Goal: Task Accomplishment & Management: Use online tool/utility

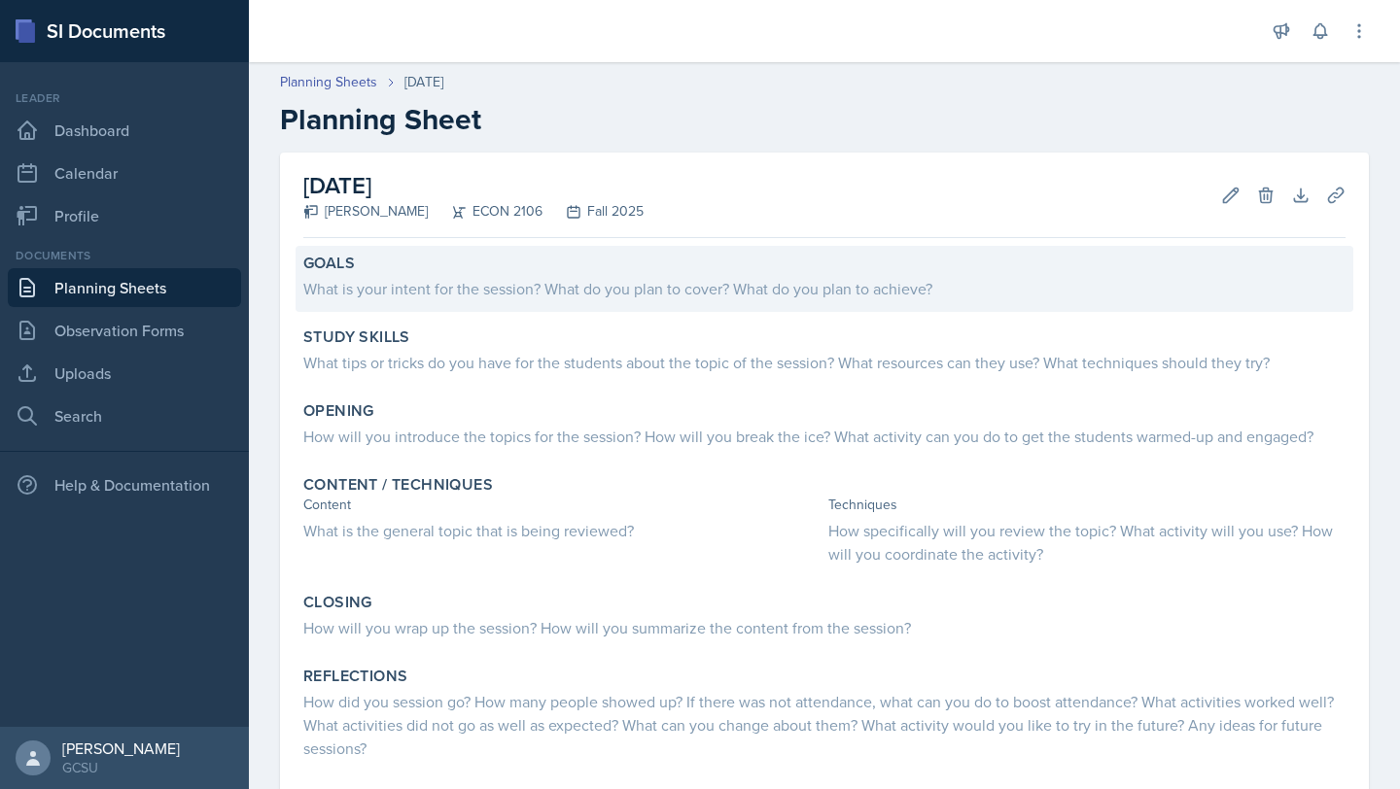
click at [628, 280] on div "What is your intent for the session? What do you plan to cover? What do you pla…" at bounding box center [824, 288] width 1042 height 23
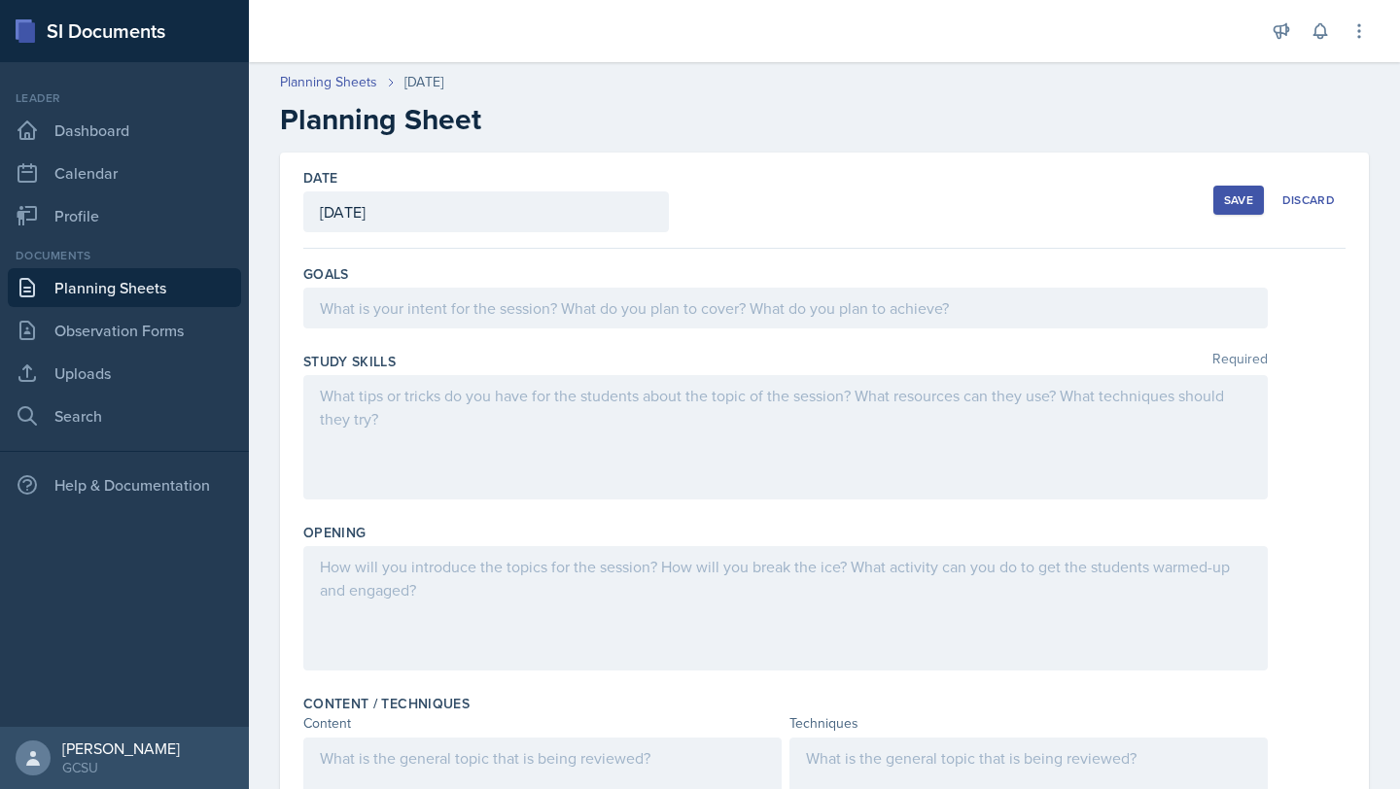
click at [380, 324] on div at bounding box center [785, 308] width 964 height 41
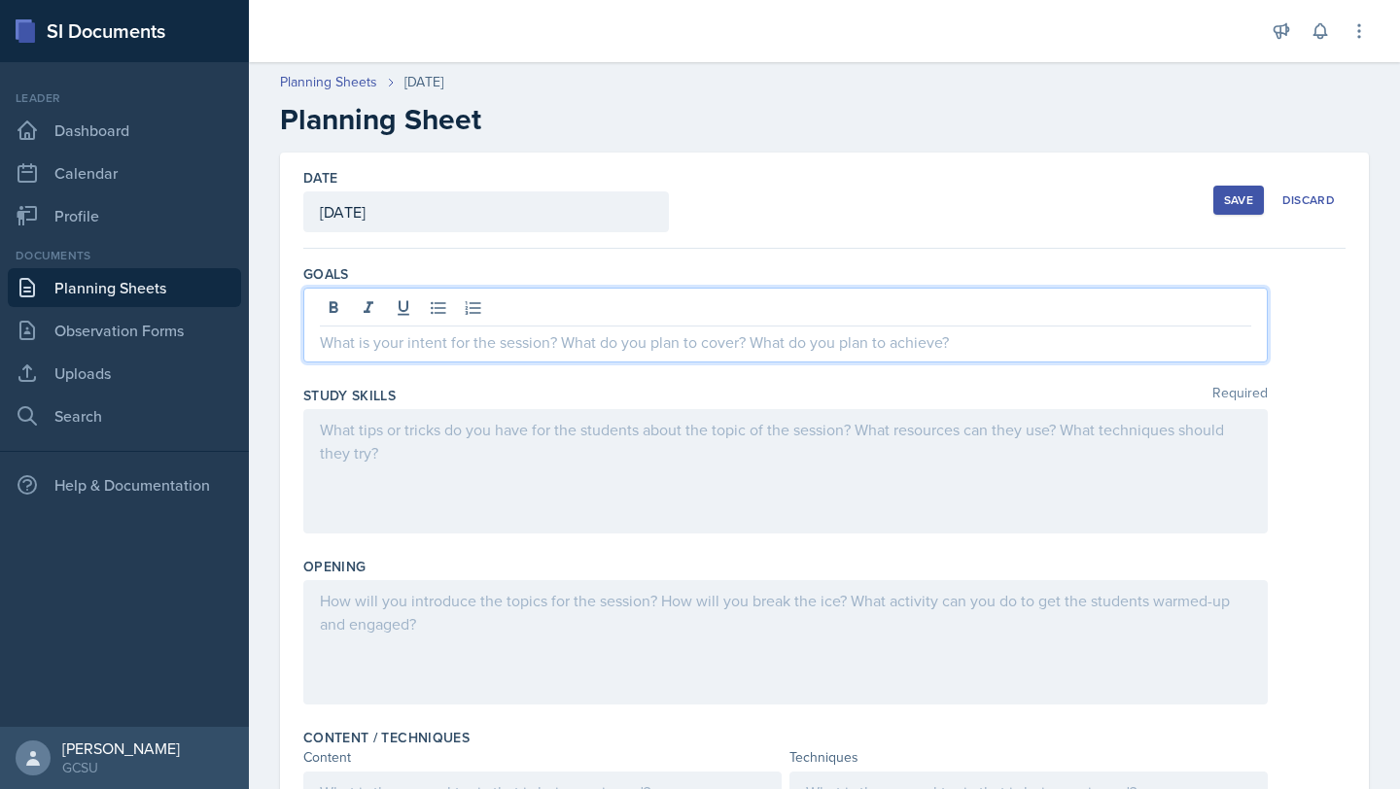
paste div
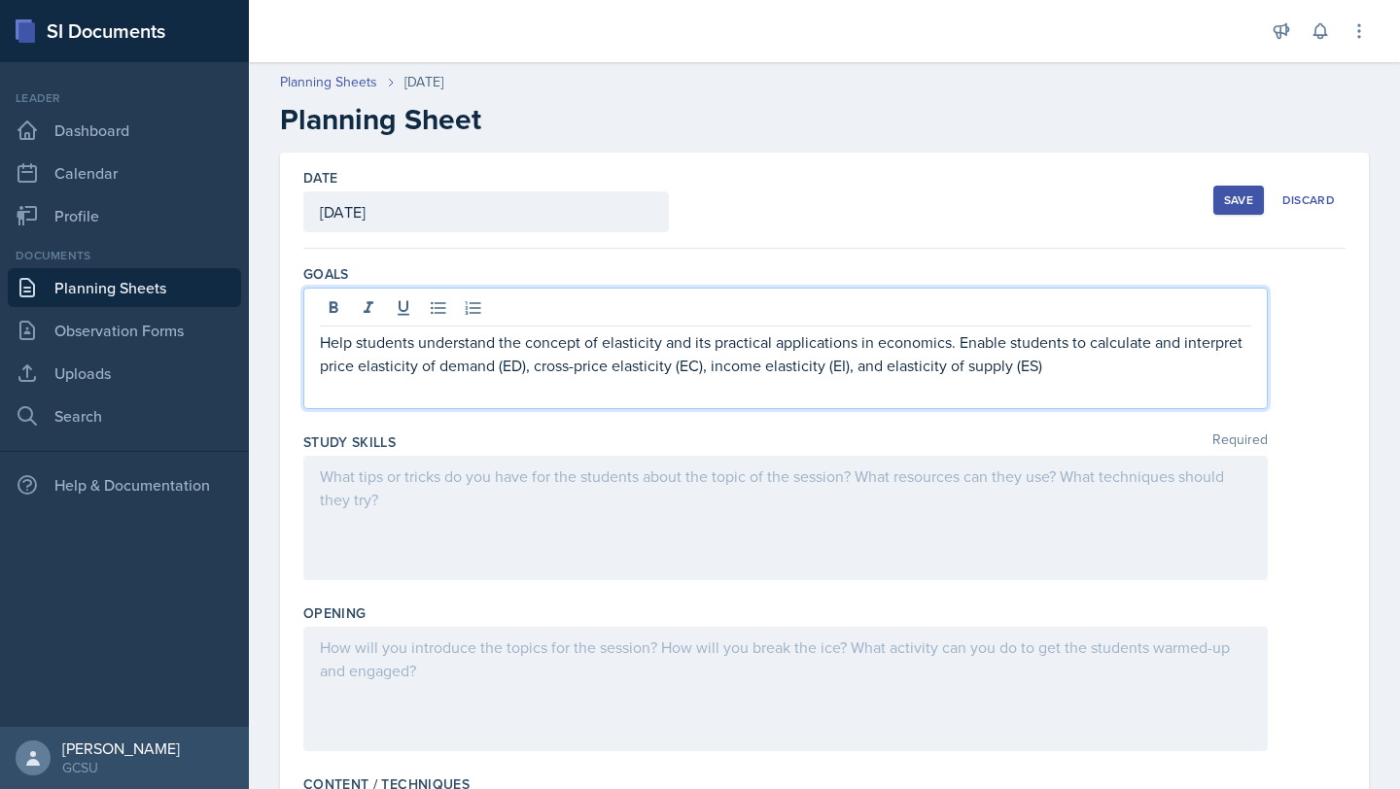
click at [848, 367] on p "Help students understand the concept of elasticity and its practical applicatio…" at bounding box center [785, 354] width 931 height 47
click at [1019, 368] on p "Help students understand the concept of elasticity and its practical applicatio…" at bounding box center [785, 354] width 931 height 47
click at [698, 368] on p "Help students understand the concept of elasticity and its practical applicatio…" at bounding box center [785, 354] width 931 height 47
click at [524, 368] on p "Help students understand the concept of elasticity and its practical applicatio…" at bounding box center [785, 354] width 931 height 47
click at [944, 437] on div "Study Skills Required" at bounding box center [824, 442] width 1042 height 19
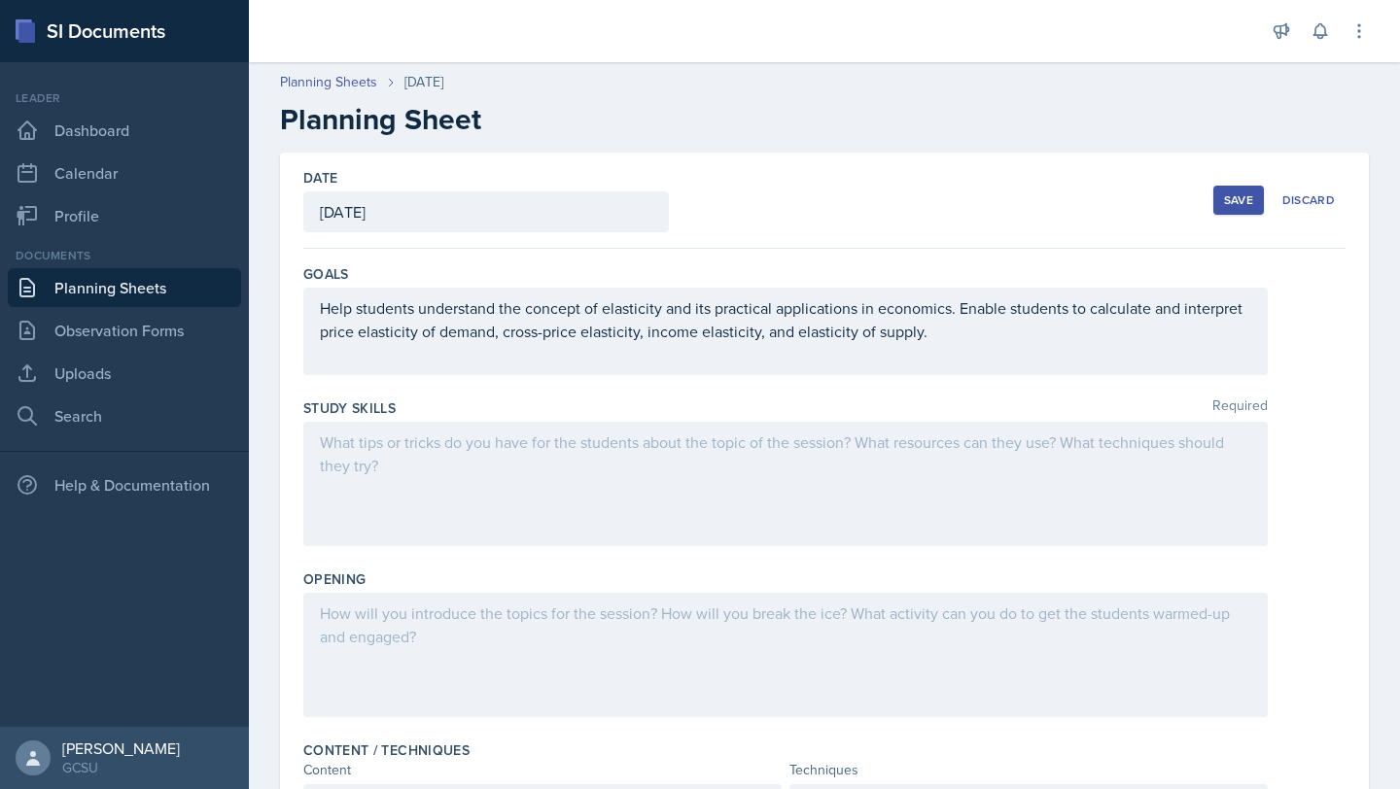
click at [486, 483] on div at bounding box center [785, 484] width 964 height 124
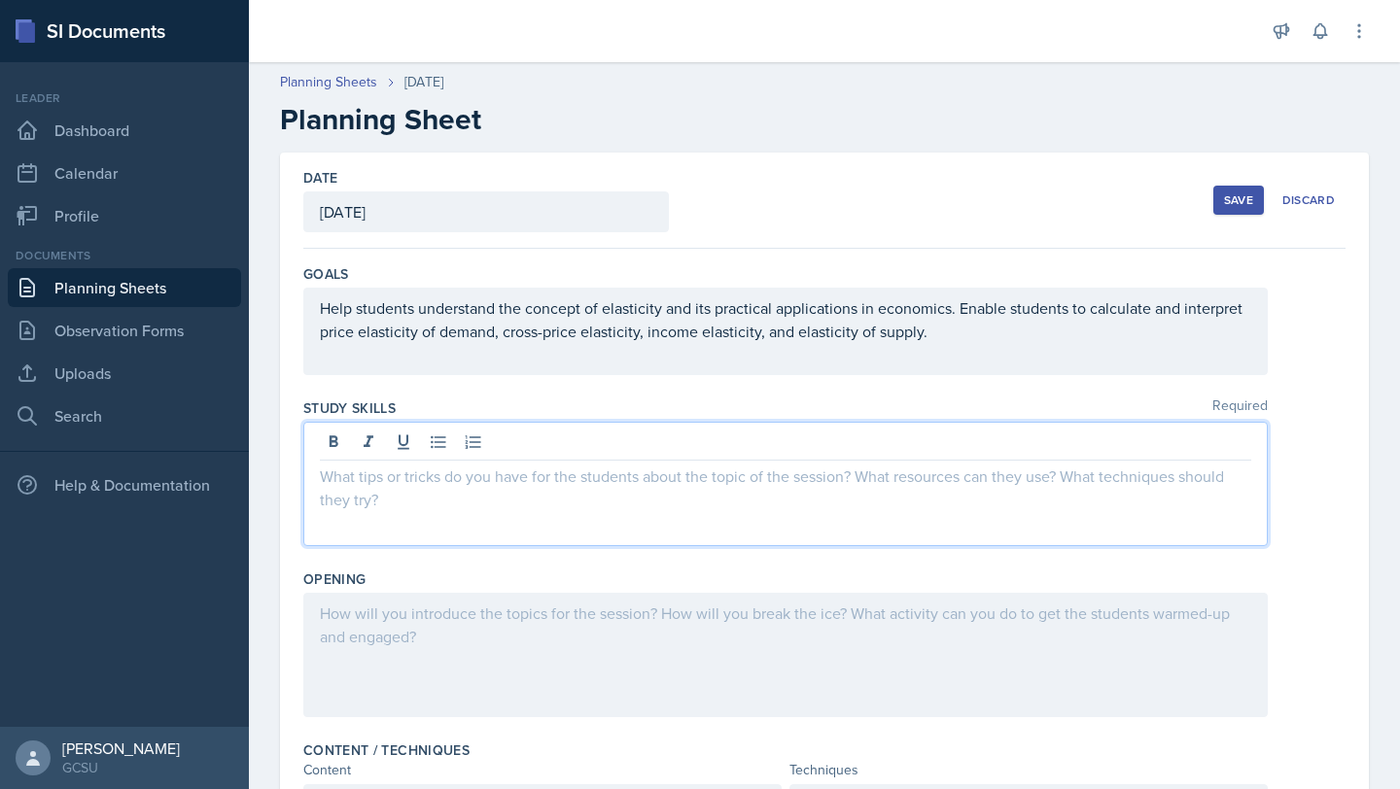
paste div
drag, startPoint x: 929, startPoint y: 486, endPoint x: 773, endPoint y: 481, distance: 156.6
click at [773, 481] on p "Create a formula sheet with all four elasticity formulas side-by-side to see pa…" at bounding box center [785, 476] width 931 height 23
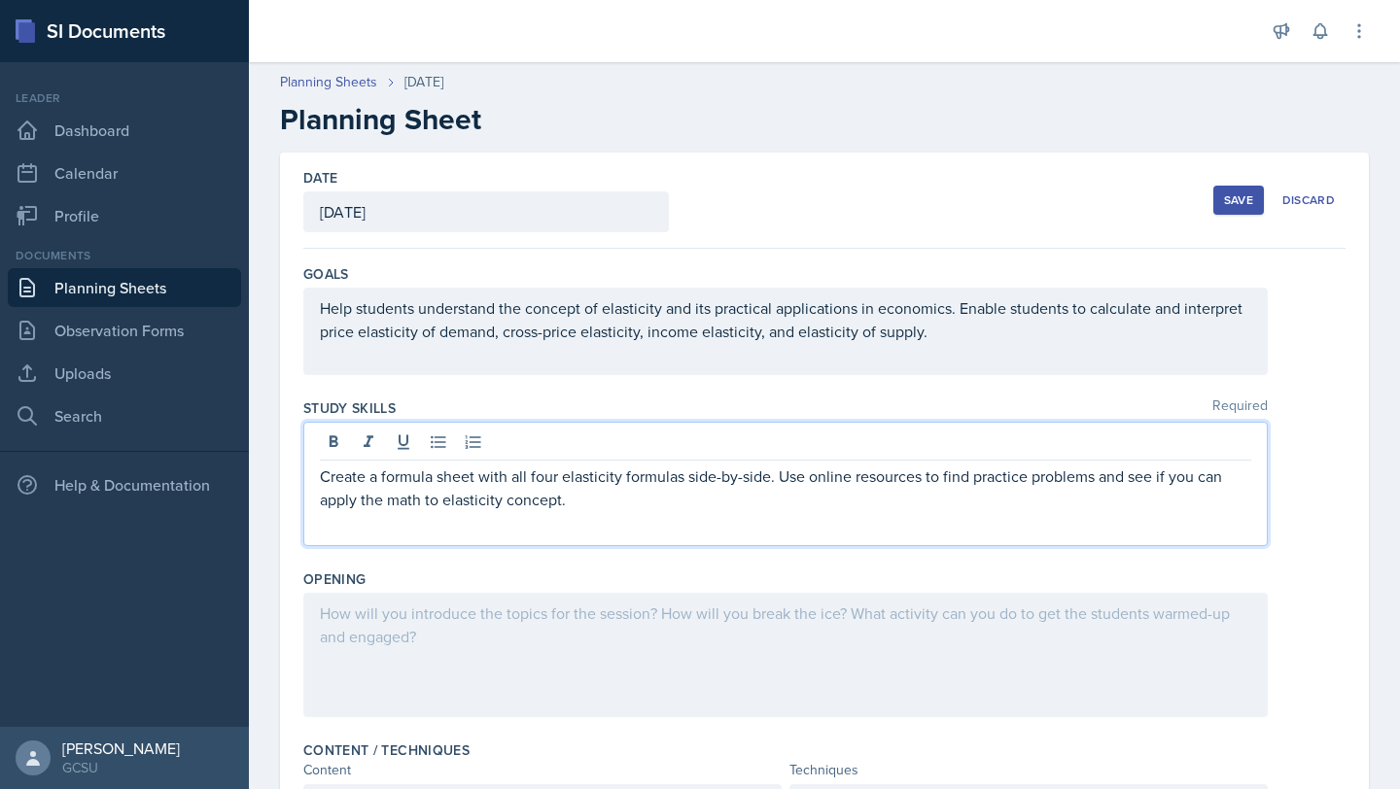
click at [671, 660] on div at bounding box center [785, 655] width 964 height 124
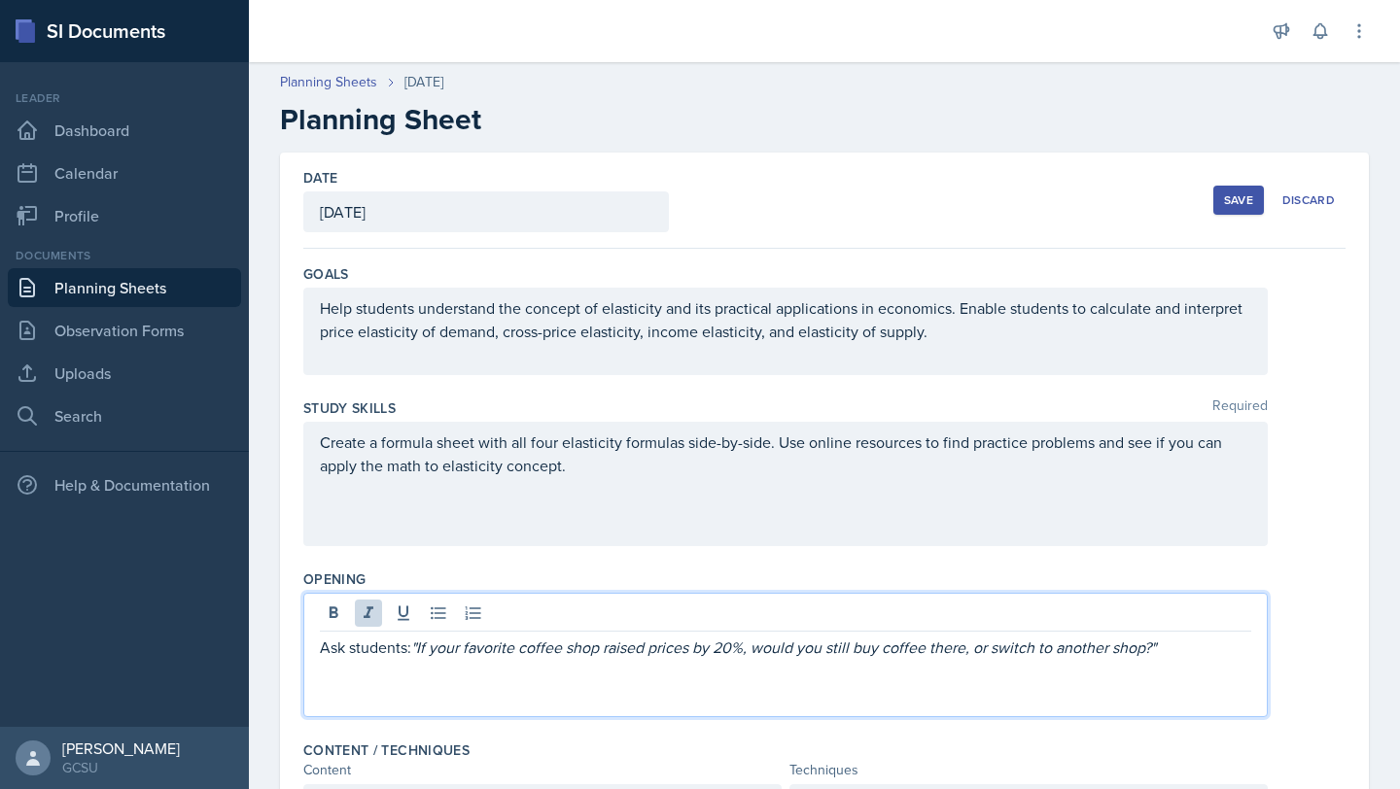
scroll to position [94, 0]
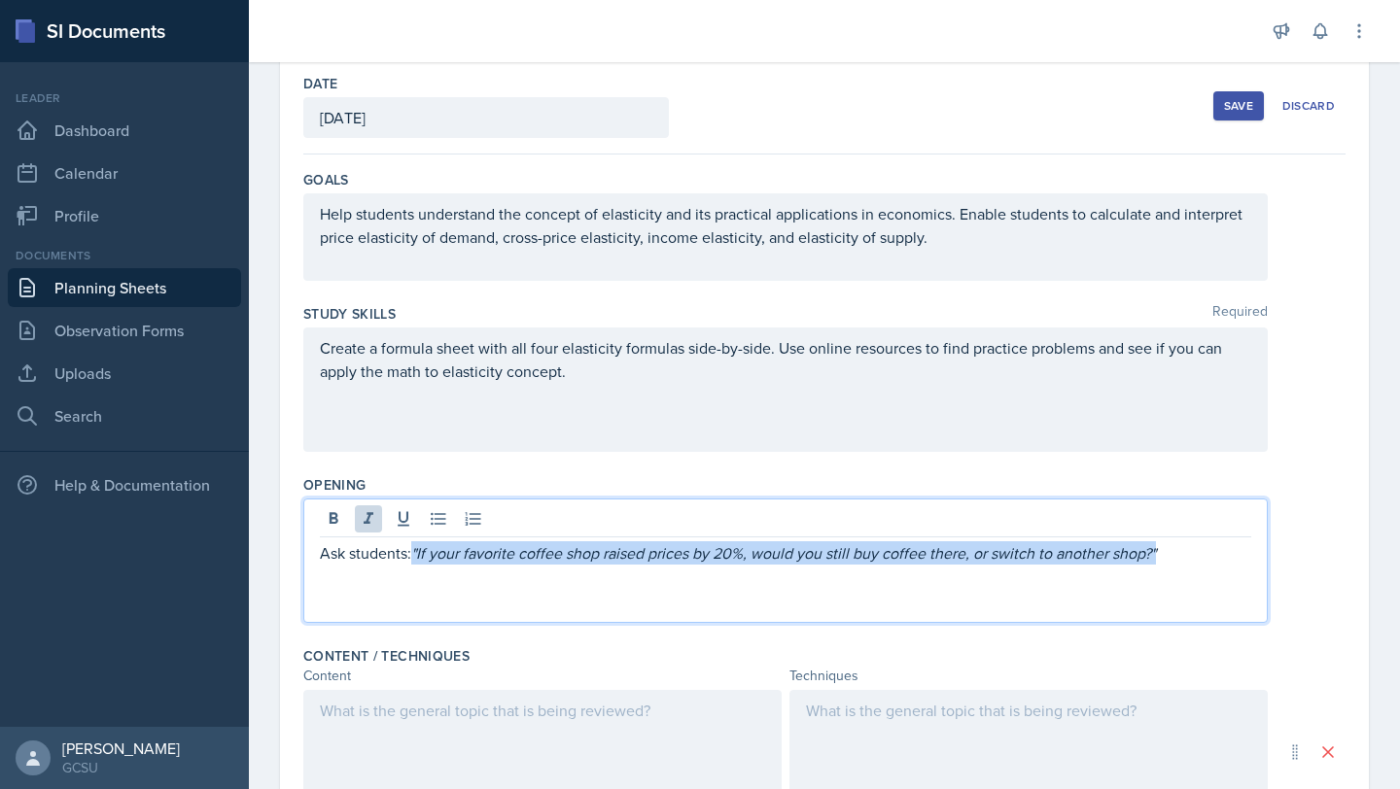
drag, startPoint x: 417, startPoint y: 552, endPoint x: 1166, endPoint y: 547, distance: 748.6
click at [1166, 547] on p "Ask students: "If your favorite coffee shop raised prices by 20%, would you sti…" at bounding box center [785, 553] width 931 height 23
click at [364, 514] on icon at bounding box center [368, 518] width 19 height 19
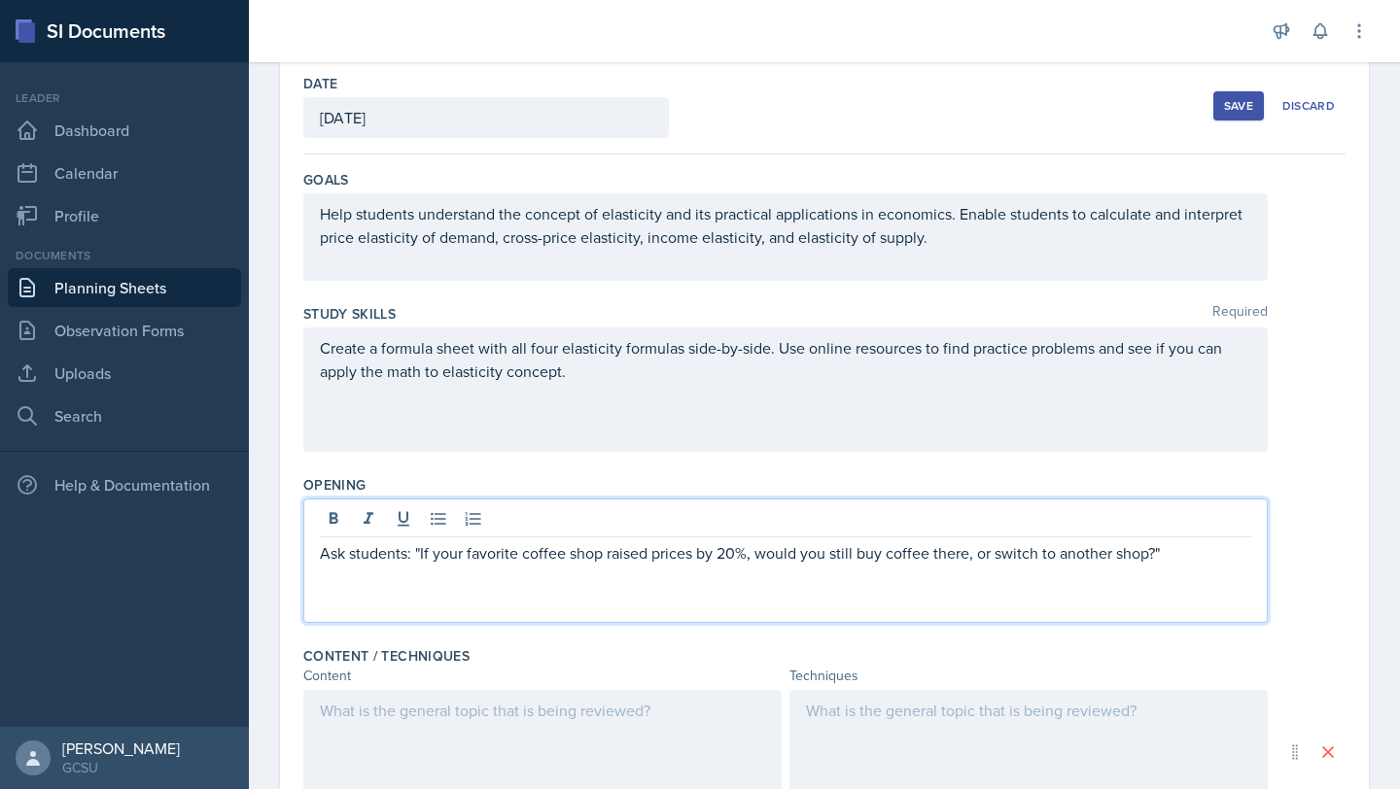
click at [569, 533] on div at bounding box center [785, 522] width 931 height 32
click at [1170, 544] on p "Ask students: "If your favorite coffee shop raised prices by 20%, would you sti…" at bounding box center [785, 553] width 931 height 23
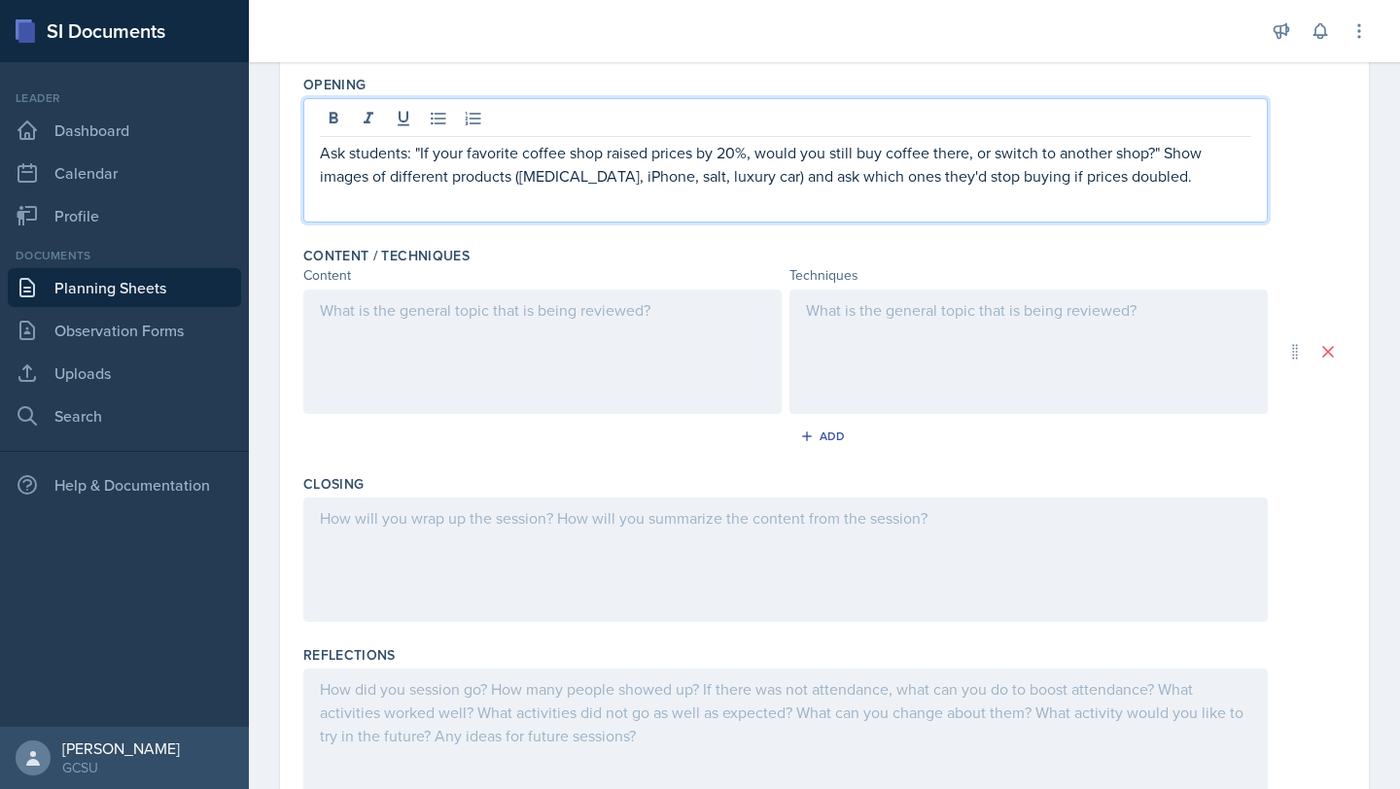
click at [602, 375] on div at bounding box center [542, 352] width 478 height 124
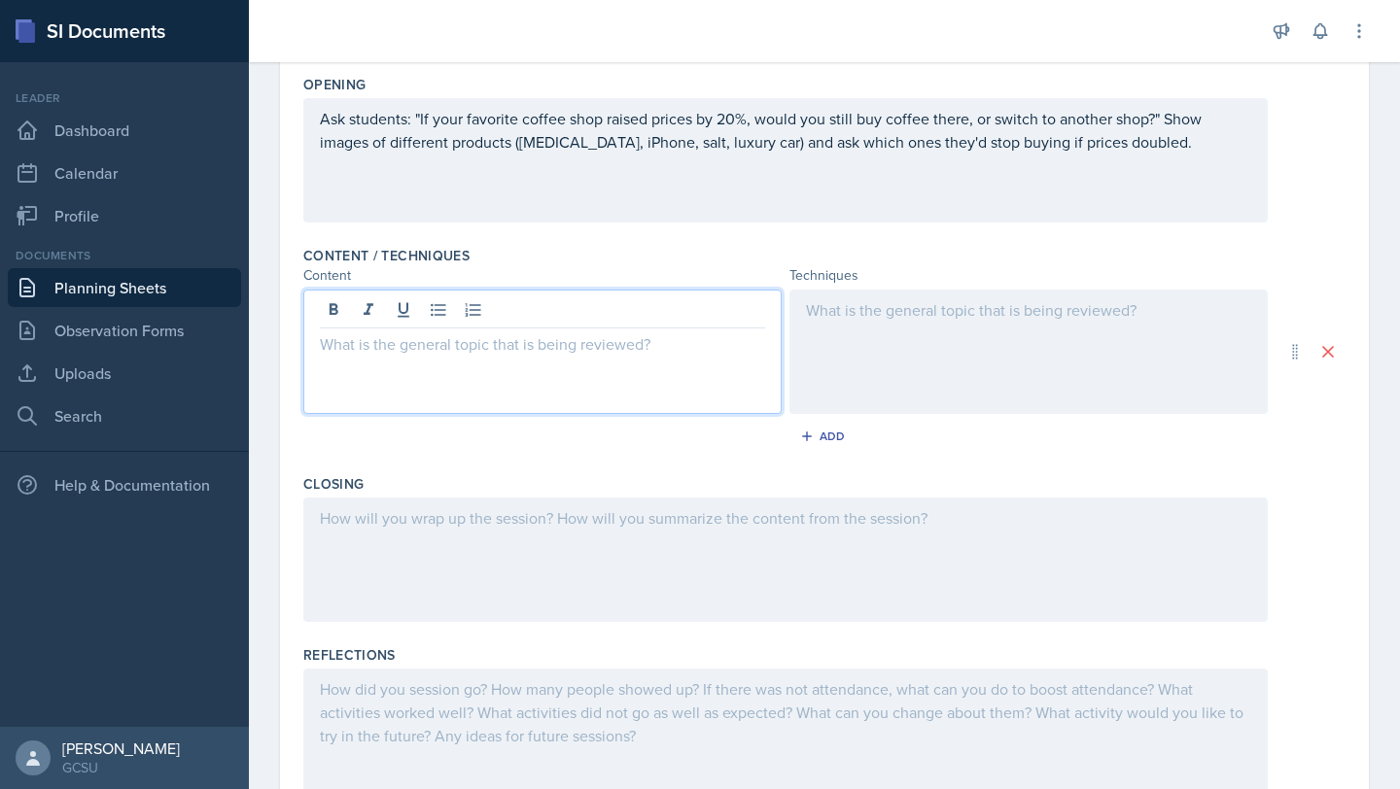
scroll to position [529, 0]
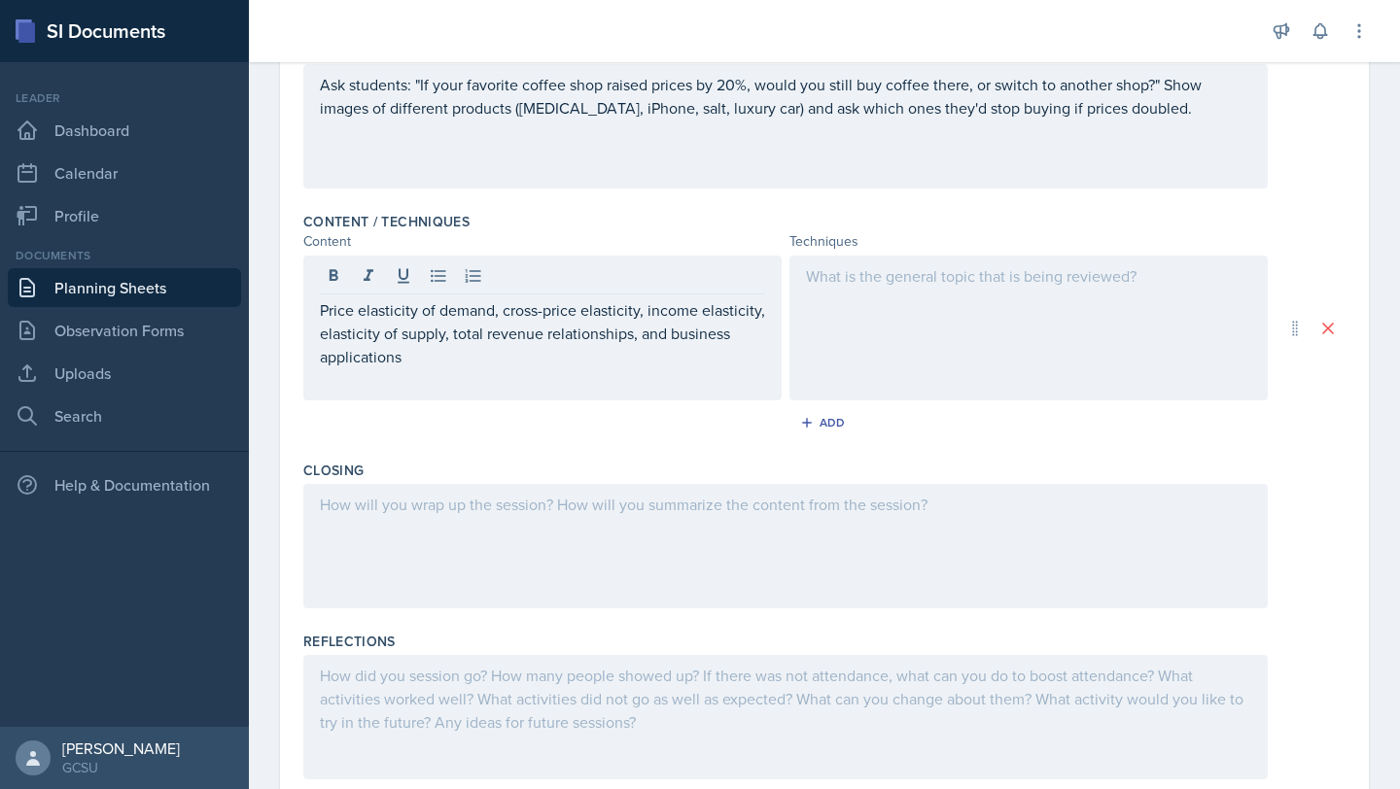
click at [844, 291] on div at bounding box center [1028, 328] width 478 height 145
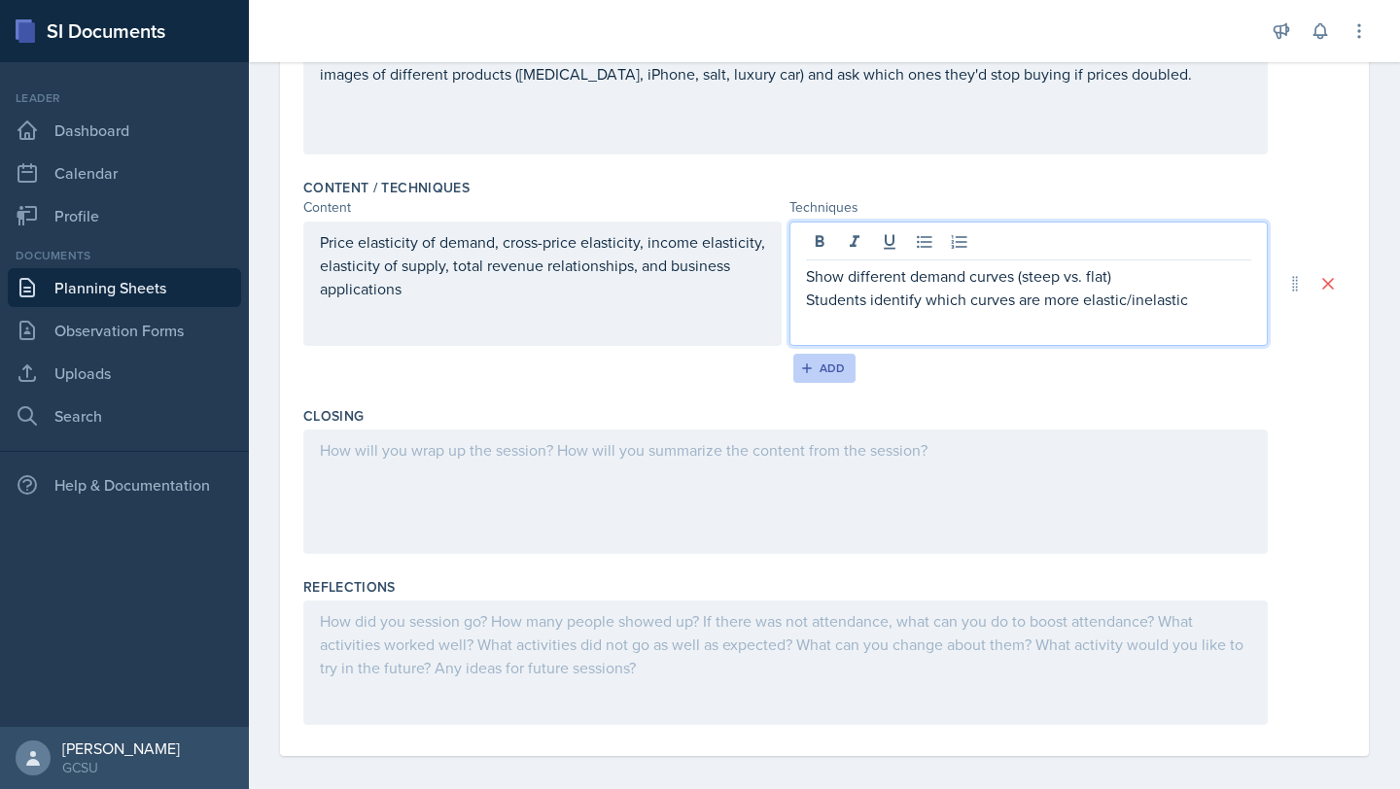
click at [817, 362] on div "Add" at bounding box center [825, 369] width 42 height 16
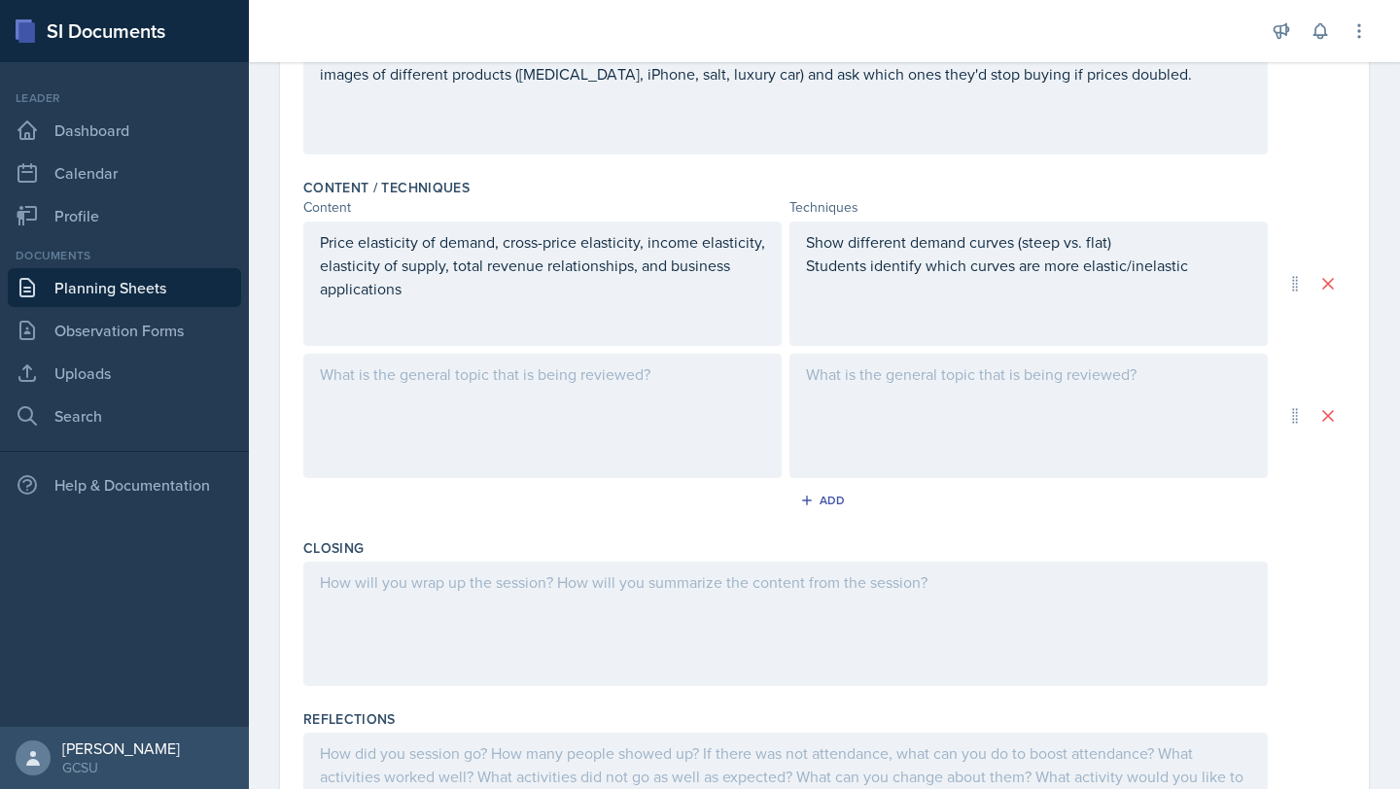
click at [848, 390] on div at bounding box center [1028, 416] width 478 height 124
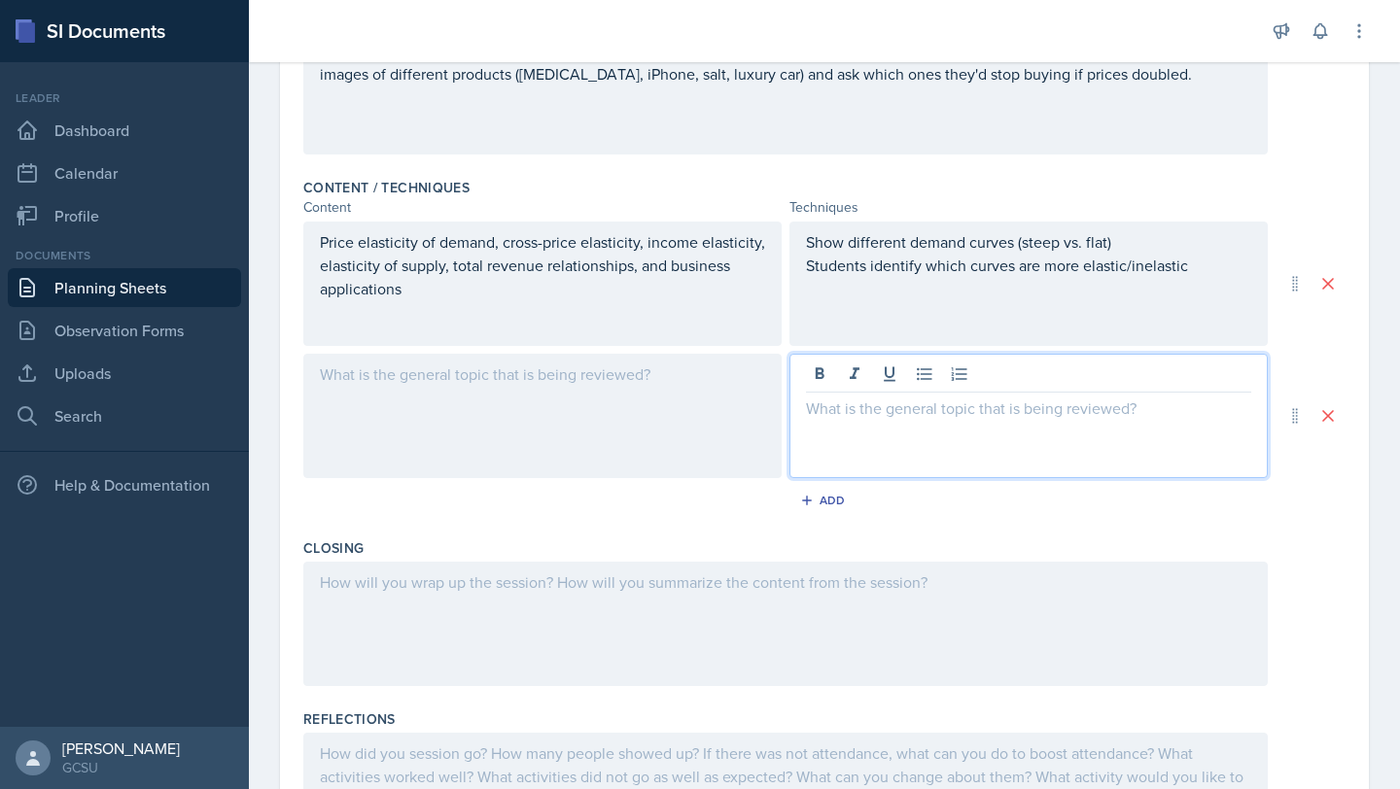
scroll to position [597, 0]
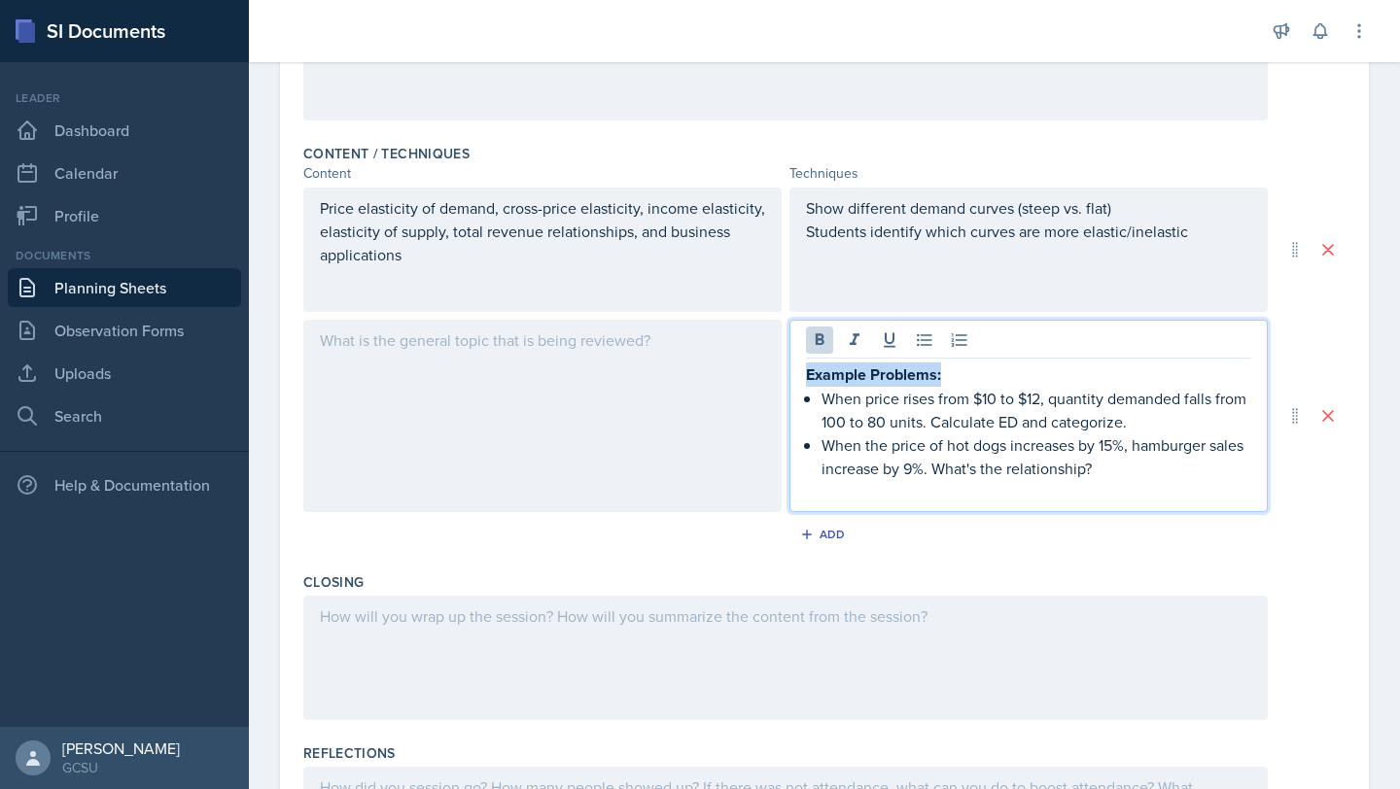
drag, startPoint x: 944, startPoint y: 378, endPoint x: 771, endPoint y: 371, distance: 173.2
click at [771, 372] on div "Example Problems: When price rises from $10 to $12, quantity demanded falls fro…" at bounding box center [785, 416] width 964 height 192
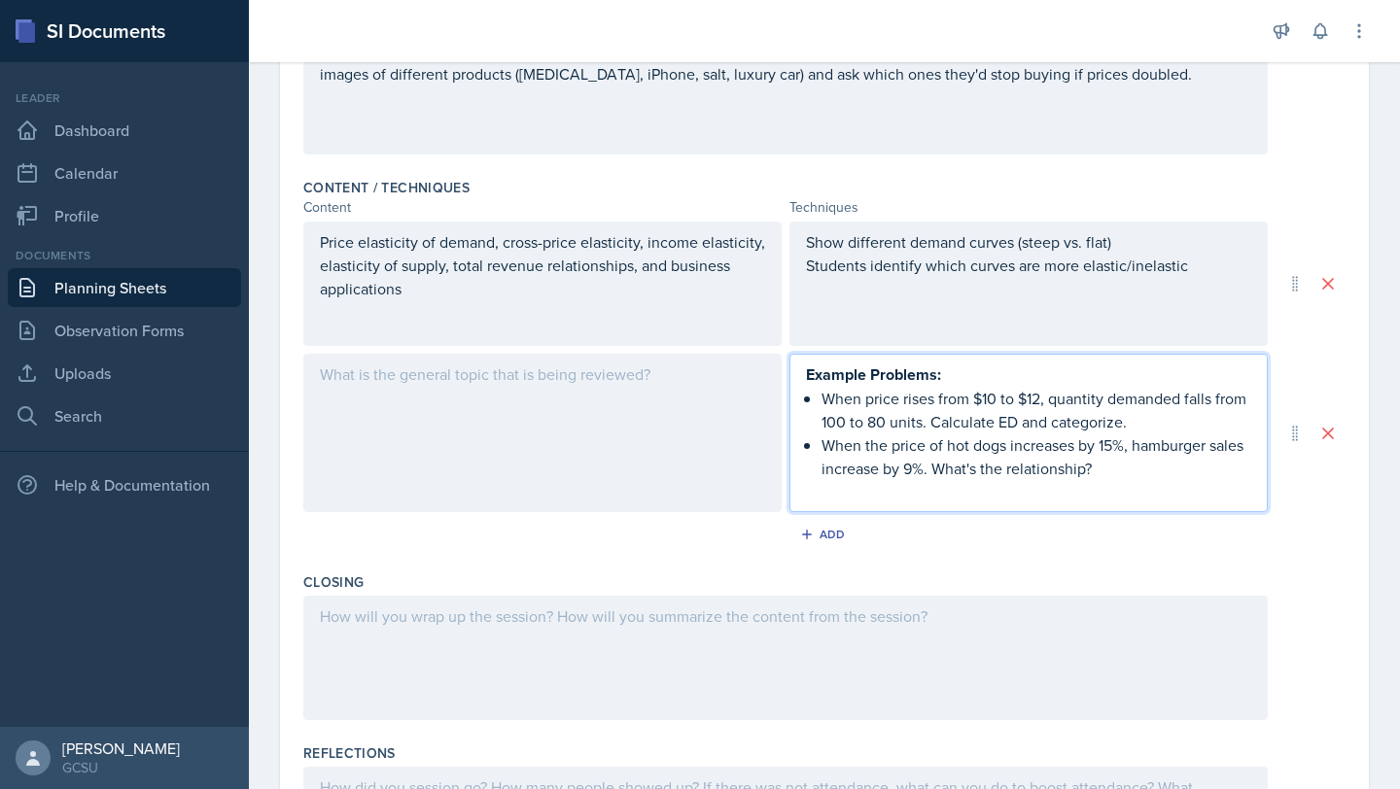
click at [942, 431] on p "When price rises from $10 to $12, quantity demanded falls from 100 to 80 units.…" at bounding box center [1036, 410] width 430 height 47
click at [940, 372] on strong "Example Problems:" at bounding box center [873, 375] width 135 height 22
drag, startPoint x: 943, startPoint y: 380, endPoint x: 790, endPoint y: 368, distance: 153.1
click at [790, 370] on div "Example Problems: When price rises from $10 to $12, quantity demanded falls fro…" at bounding box center [1028, 433] width 478 height 158
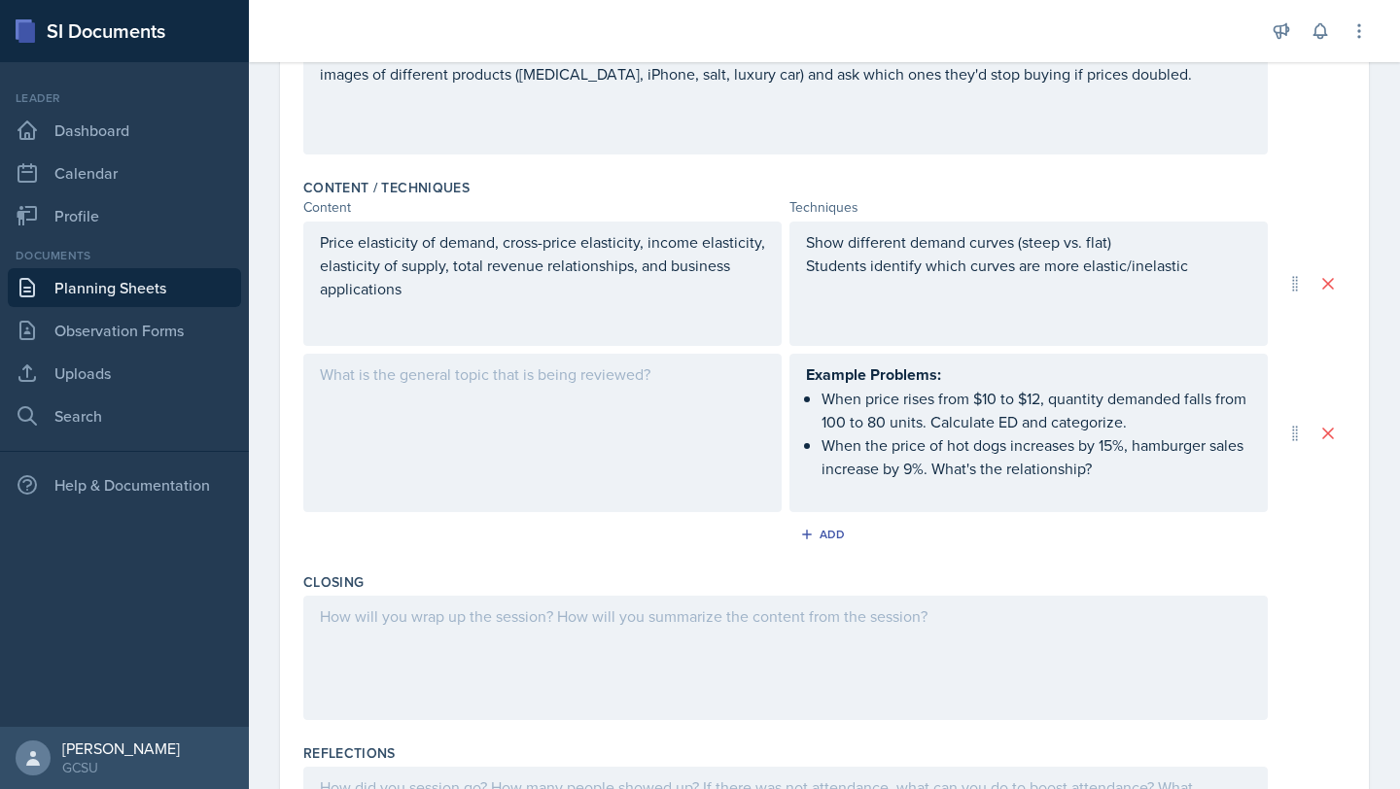
click at [716, 397] on div at bounding box center [542, 433] width 478 height 158
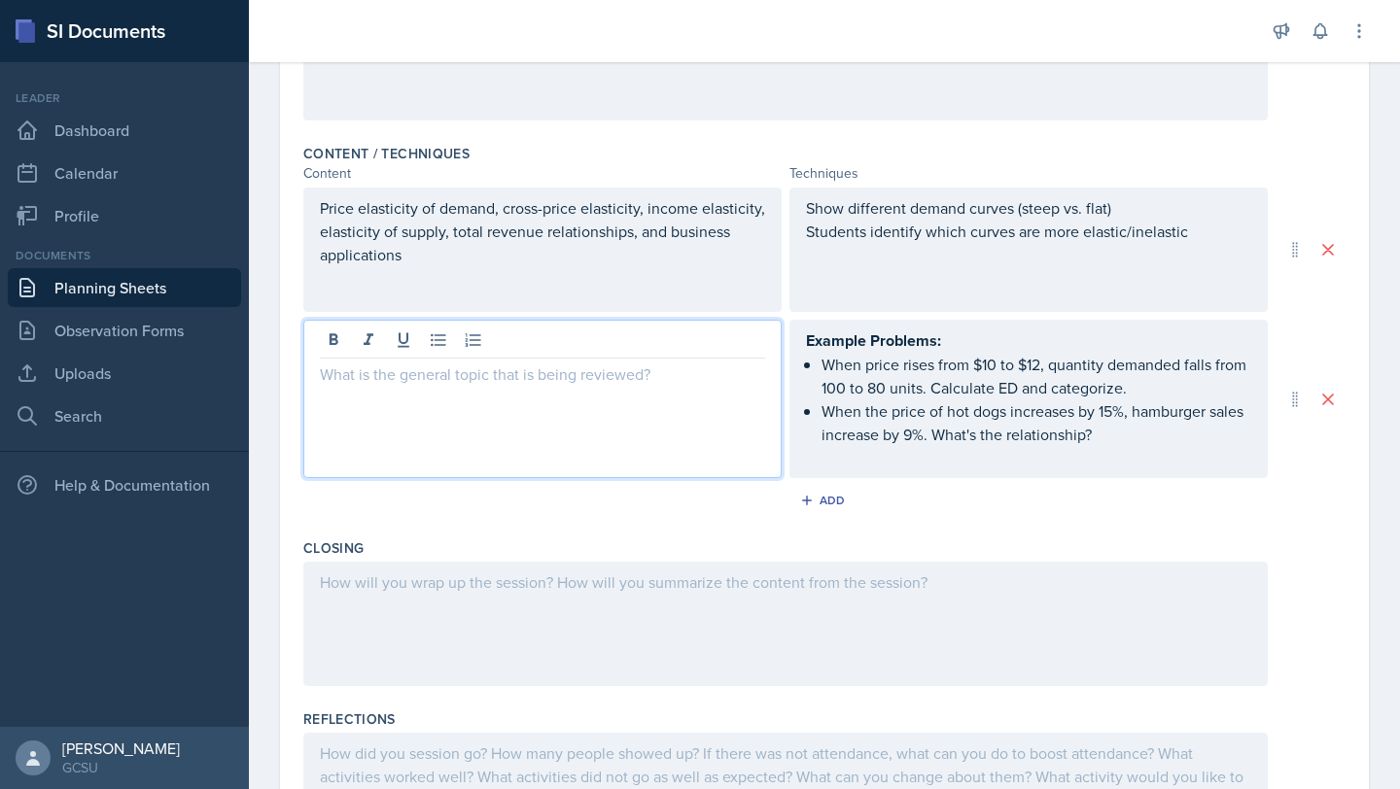
click at [897, 365] on div "Example Problems: When price rises from $10 to $12, quantity demanded falls fro…" at bounding box center [1028, 399] width 445 height 141
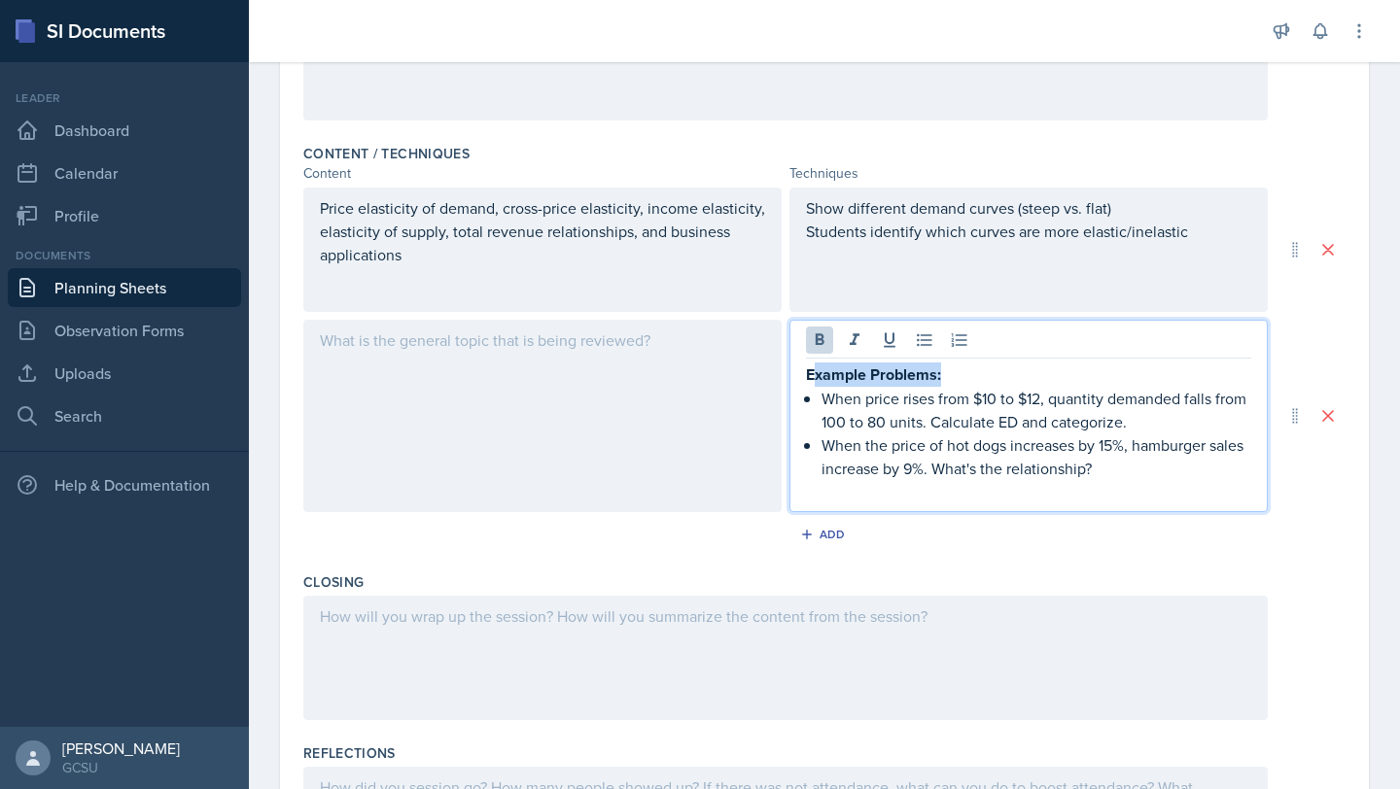
drag, startPoint x: 952, startPoint y: 379, endPoint x: 815, endPoint y: 375, distance: 137.1
click at [815, 375] on p "Example Problems:" at bounding box center [1028, 375] width 445 height 24
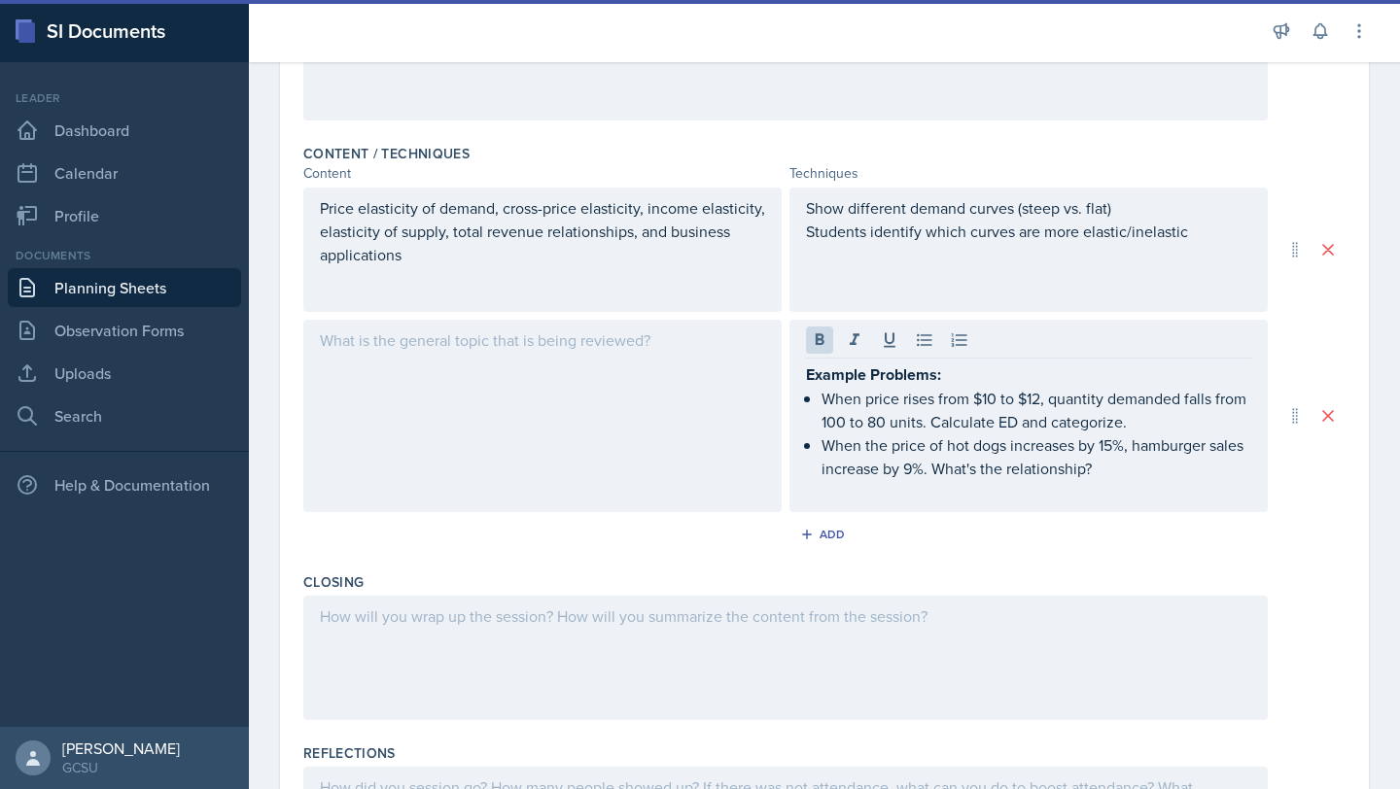
click at [815, 354] on div at bounding box center [1028, 343] width 445 height 32
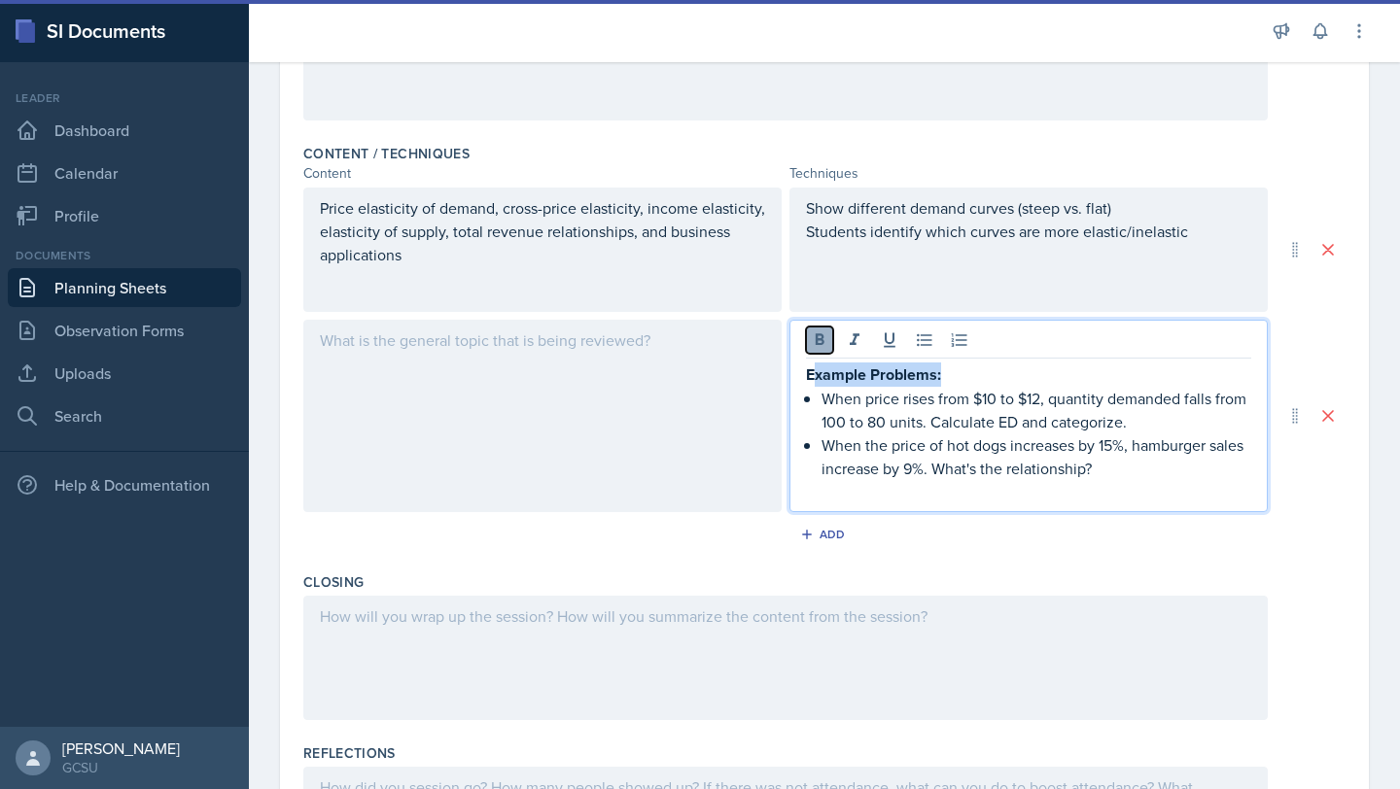
click at [815, 353] on button at bounding box center [819, 340] width 27 height 27
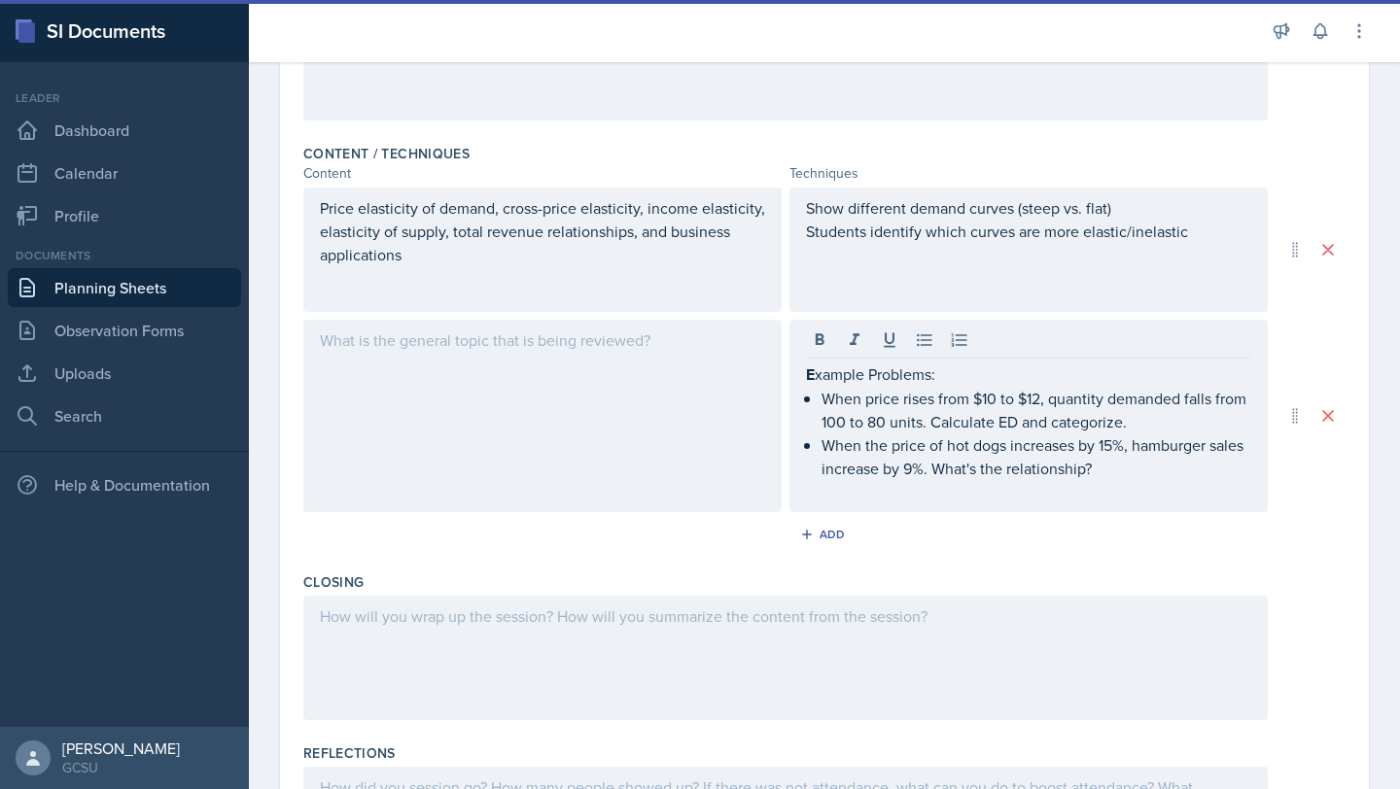
click at [798, 375] on div "E xample Problems: When price rises from $10 to $12, quantity demanded falls fr…" at bounding box center [1028, 416] width 478 height 192
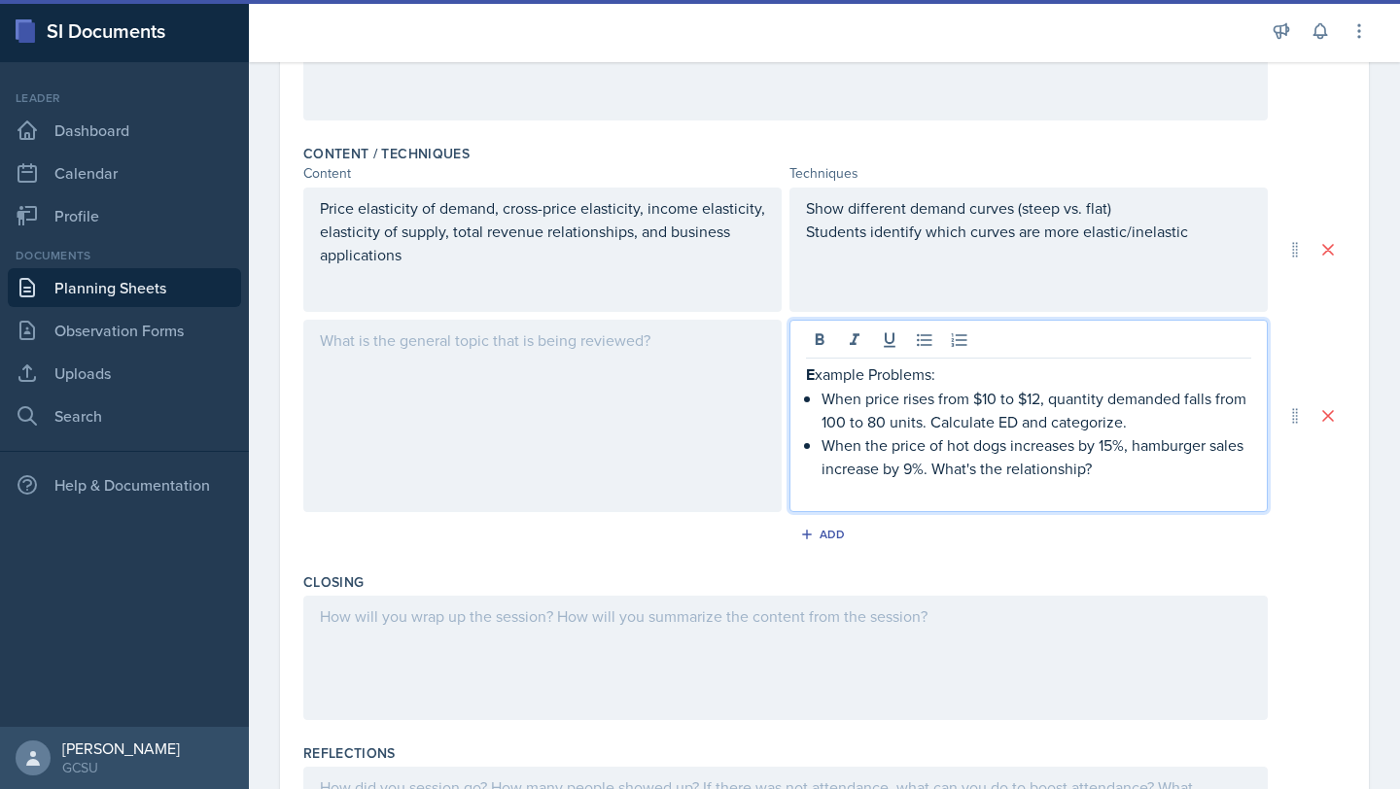
click at [805, 375] on div "E xample Problems: When price rises from $10 to $12, quantity demanded falls fr…" at bounding box center [1028, 416] width 478 height 192
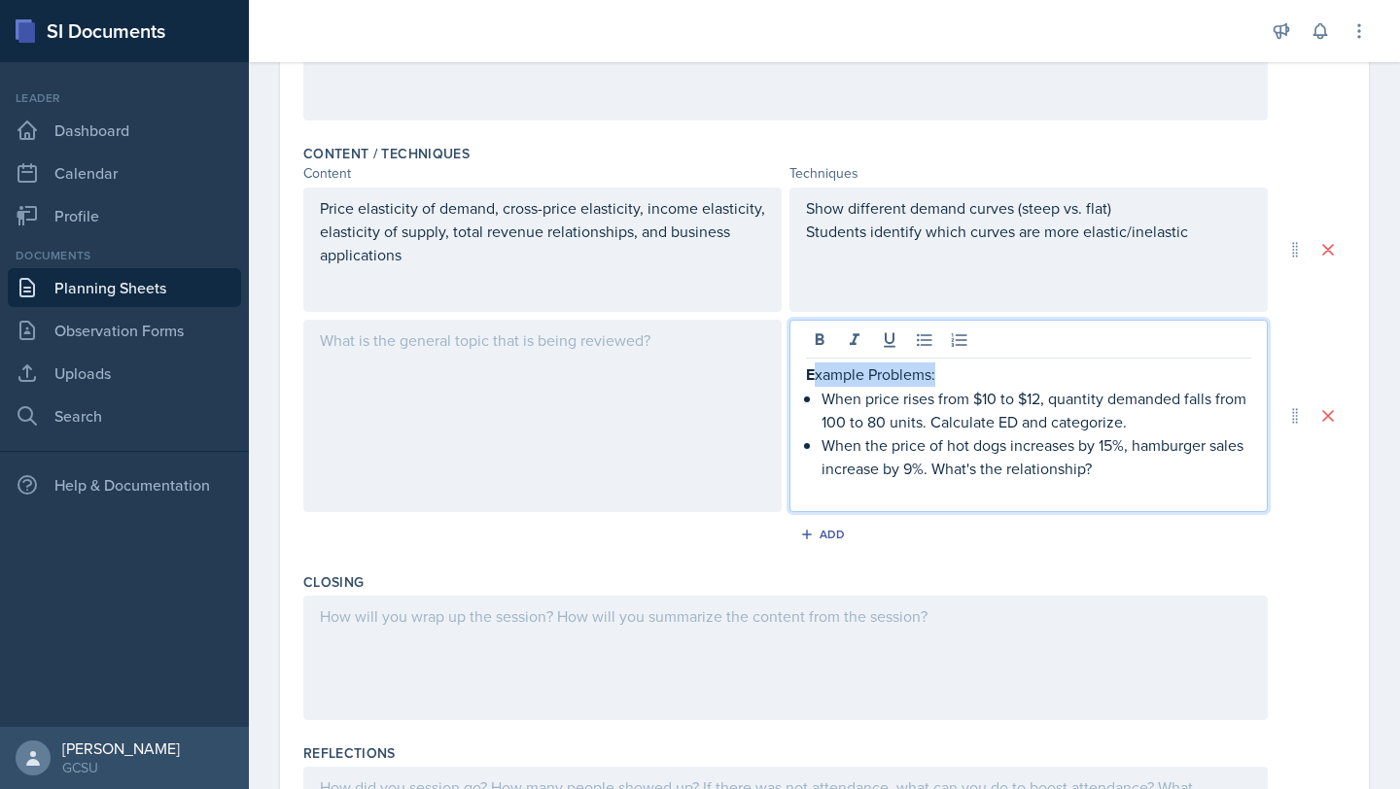
click at [817, 375] on p "E xample Problems:" at bounding box center [1028, 375] width 445 height 24
drag, startPoint x: 817, startPoint y: 375, endPoint x: 806, endPoint y: 375, distance: 10.7
click at [806, 375] on p "E xample Problems:" at bounding box center [1028, 375] width 445 height 24
click at [813, 363] on p "E xample Problems:" at bounding box center [1028, 375] width 445 height 24
click at [817, 349] on icon at bounding box center [819, 340] width 19 height 19
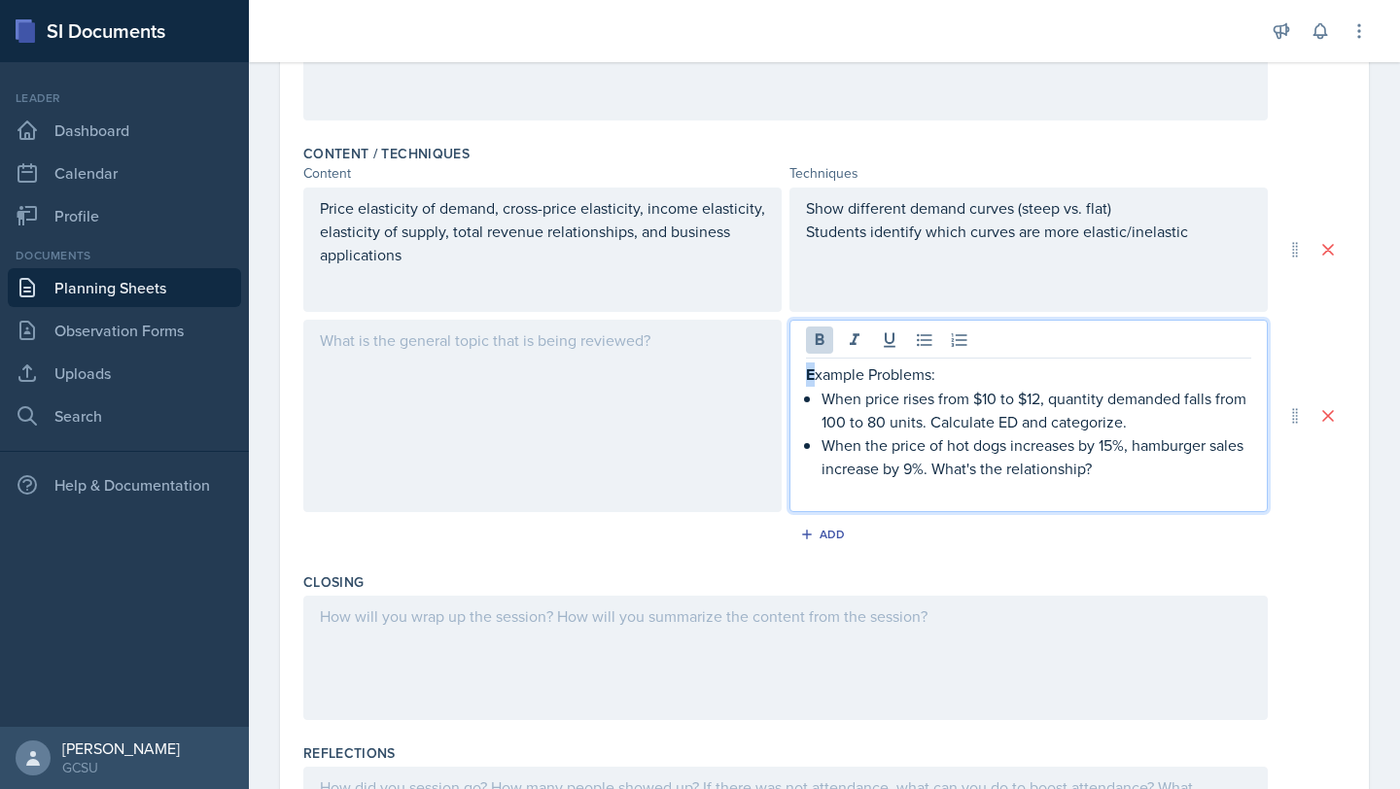
click at [806, 378] on strong "E" at bounding box center [810, 375] width 9 height 22
click at [822, 340] on icon at bounding box center [820, 339] width 9 height 12
click at [718, 430] on div at bounding box center [542, 416] width 478 height 192
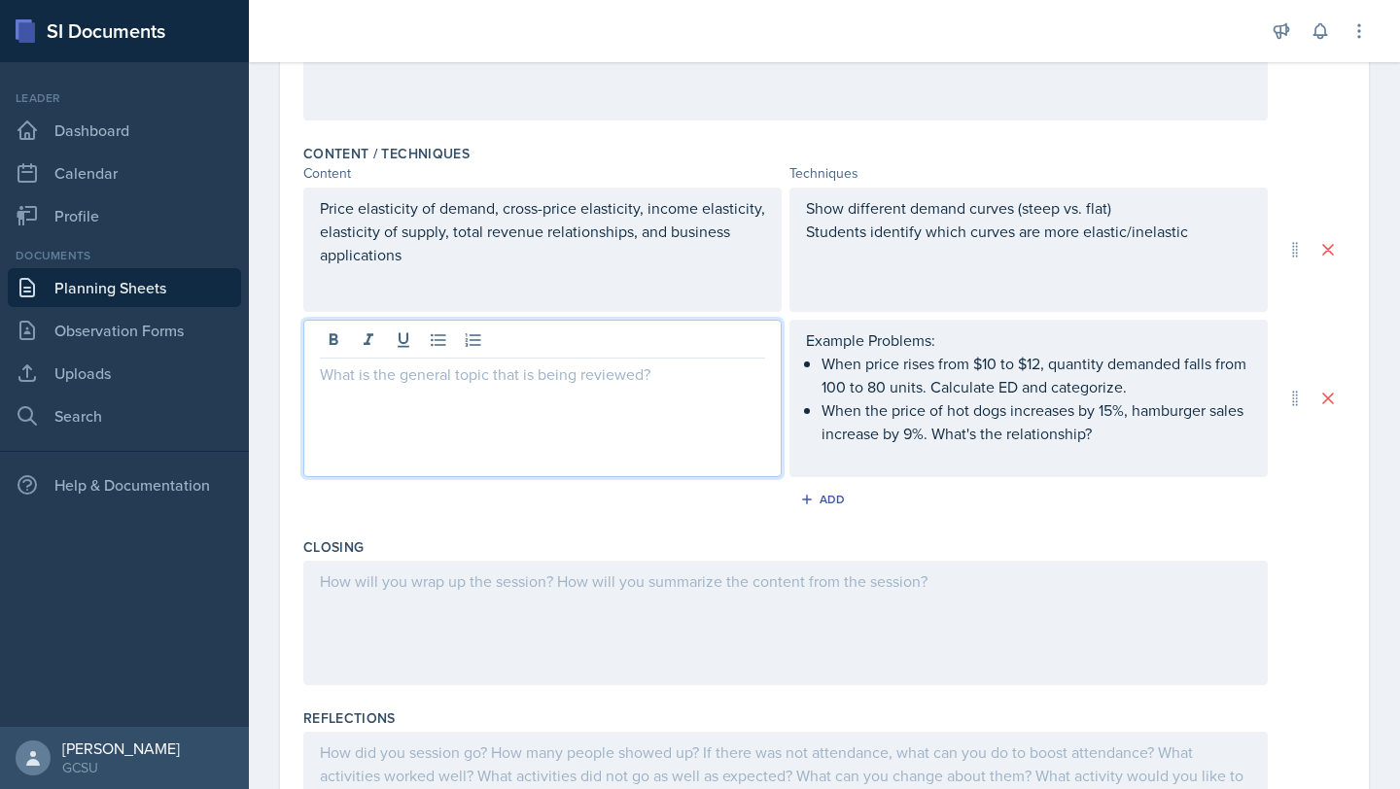
scroll to position [631, 0]
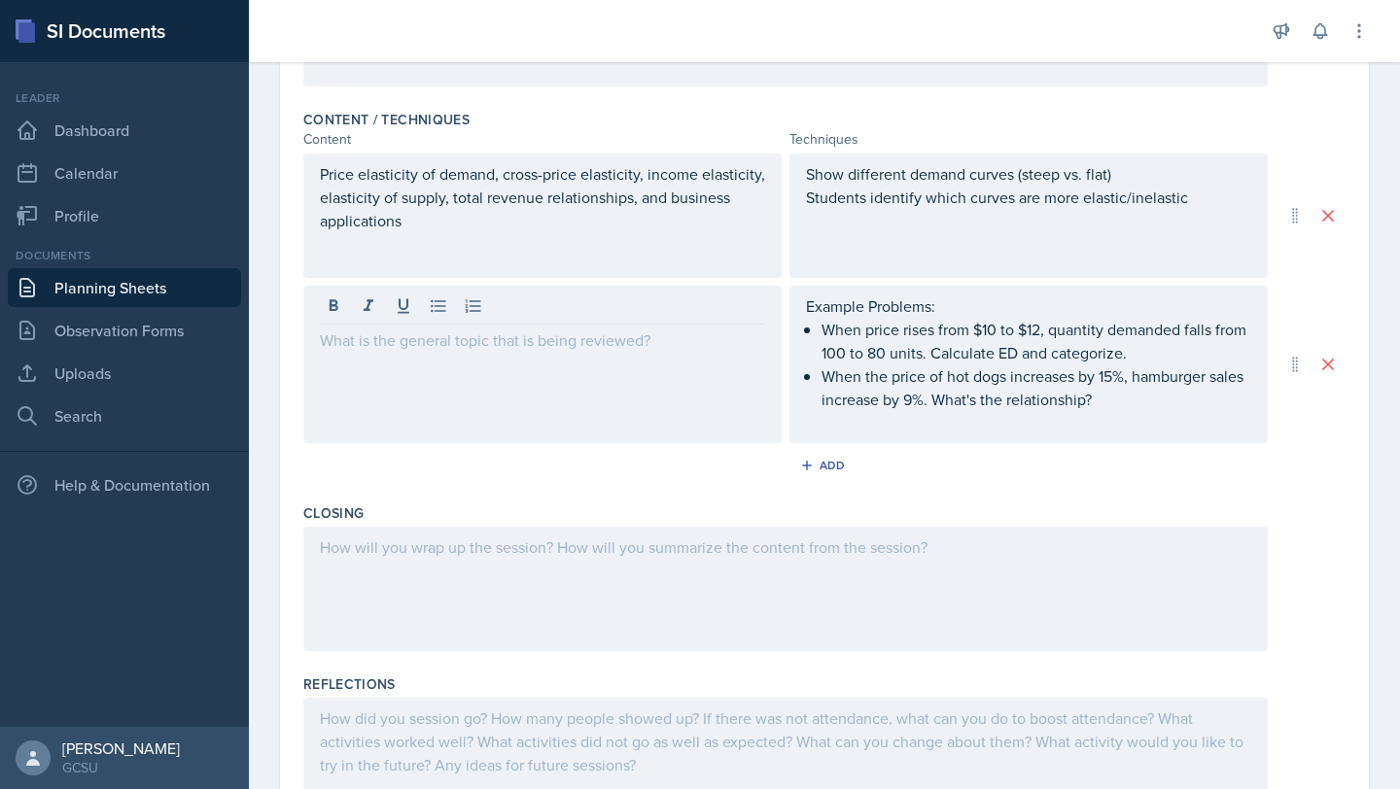
click at [607, 385] on div at bounding box center [542, 364] width 478 height 157
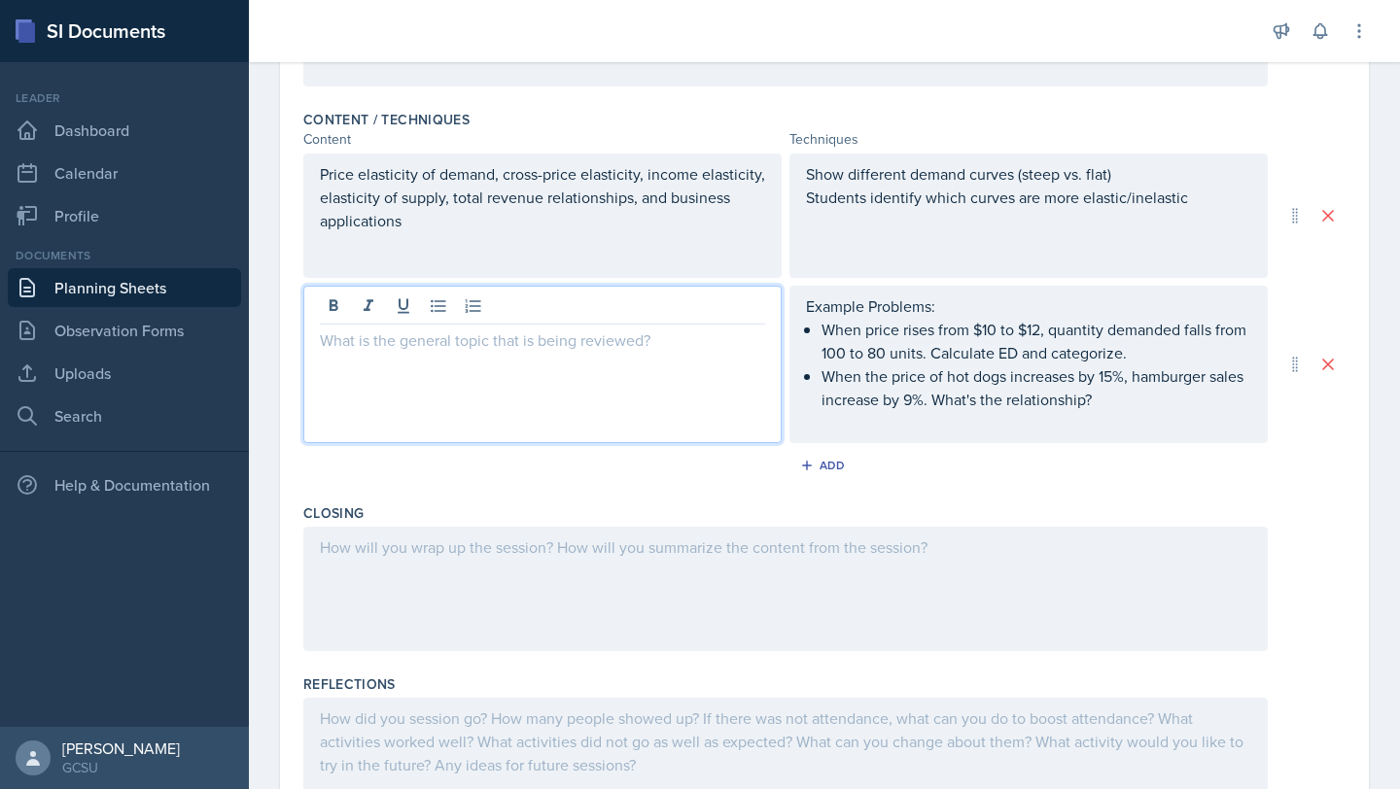
scroll to position [651, 0]
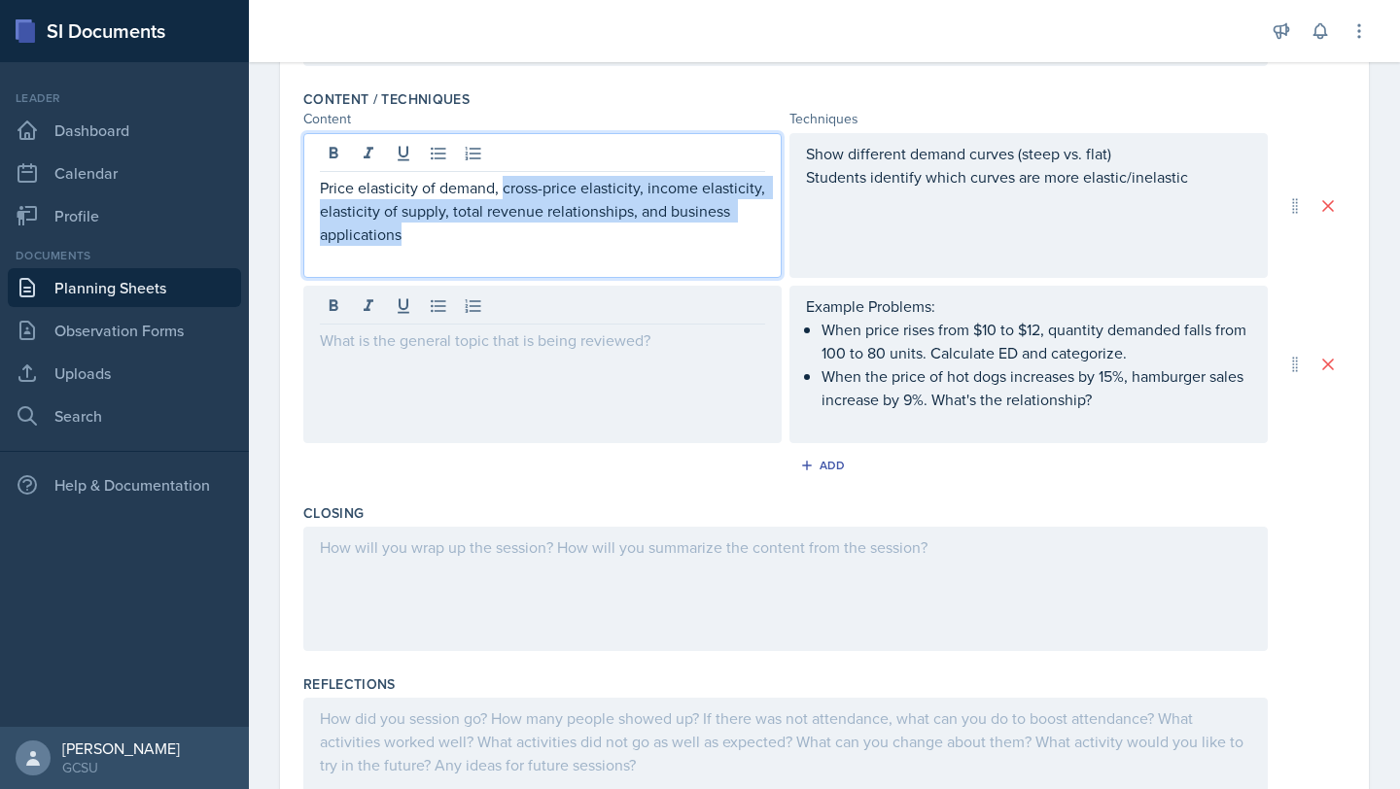
drag, startPoint x: 503, startPoint y: 176, endPoint x: 578, endPoint y: 231, distance: 93.9
click at [578, 231] on p "Price elasticity of demand, cross-price elasticity, income elasticity, elastici…" at bounding box center [542, 211] width 445 height 70
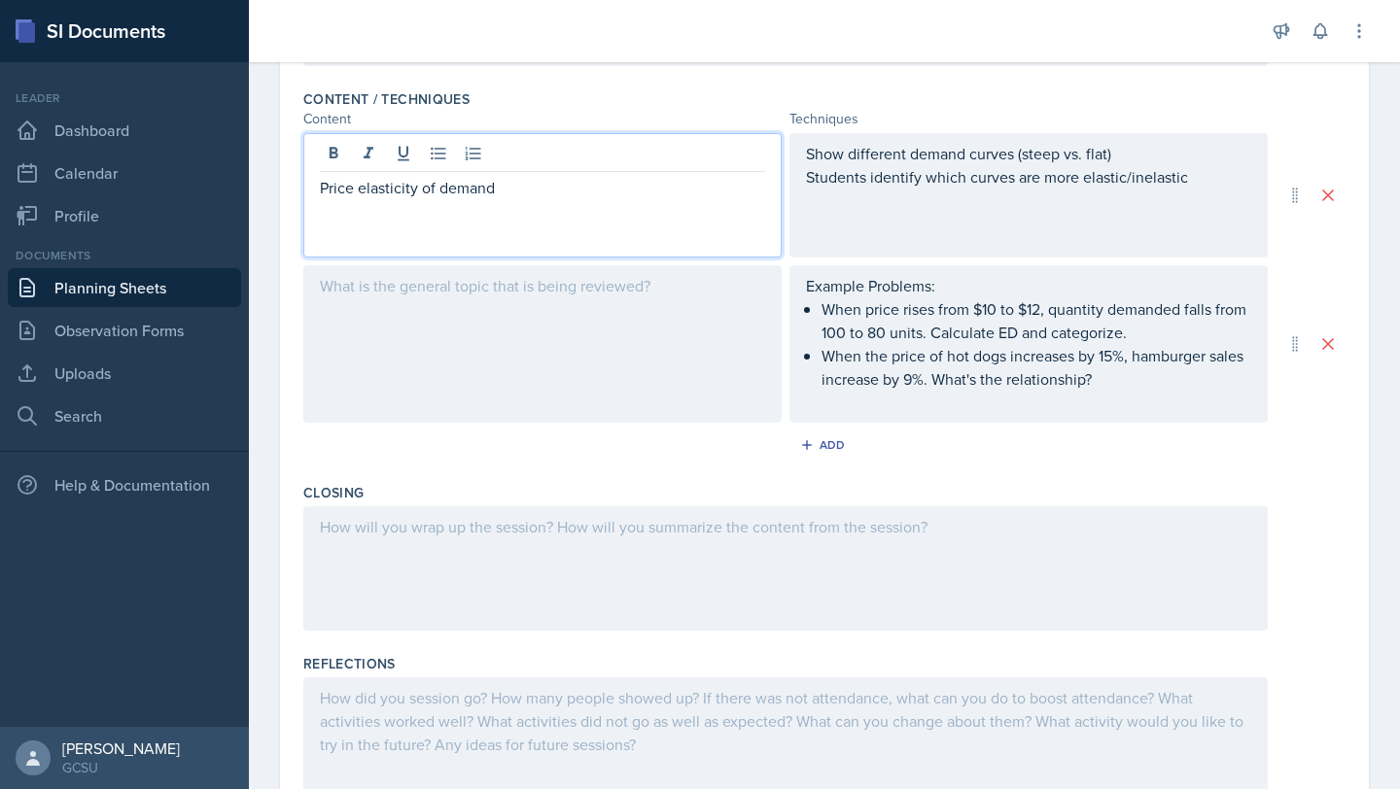
click at [473, 312] on div at bounding box center [542, 343] width 478 height 157
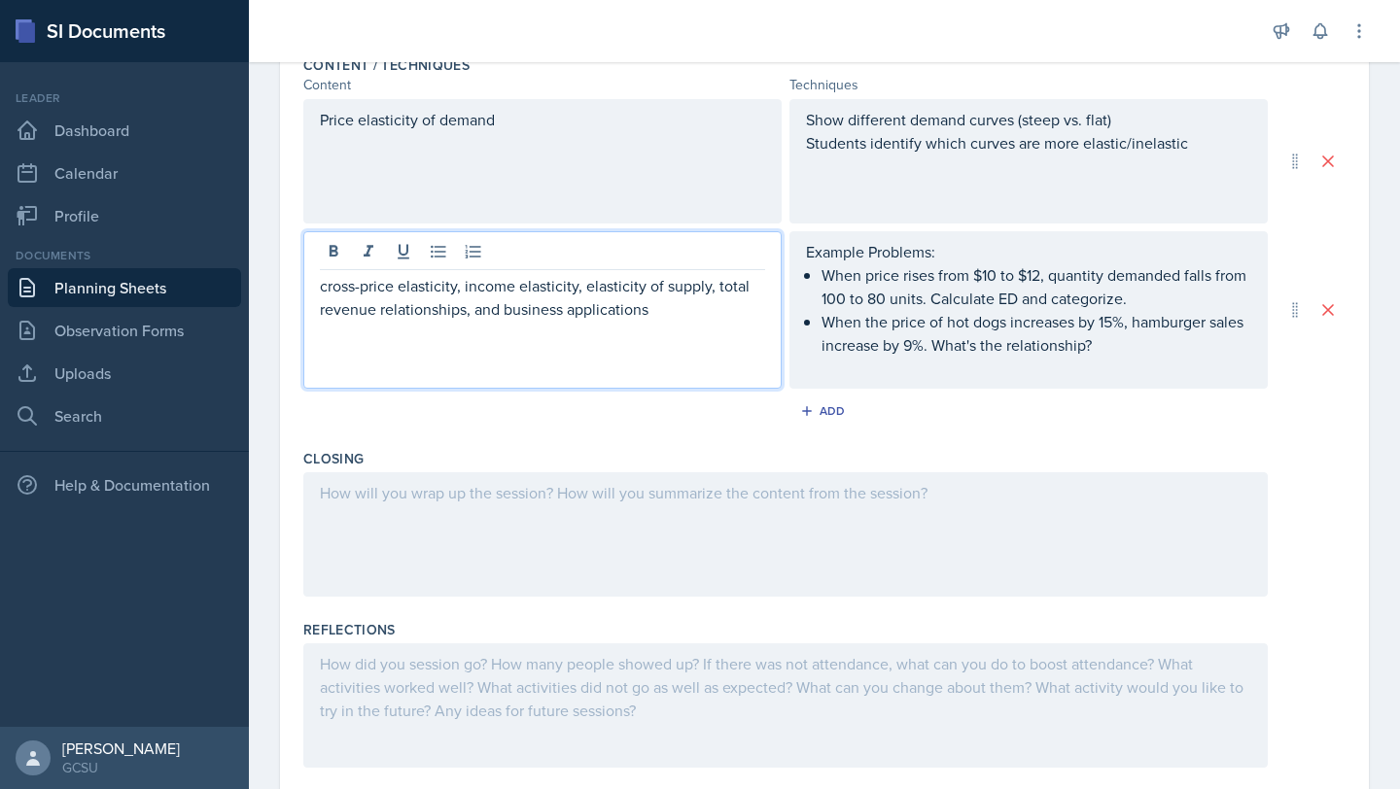
click at [1095, 336] on ul "When price rises from $10 to $12, quantity demanded falls from 100 to 80 units.…" at bounding box center [1036, 309] width 430 height 93
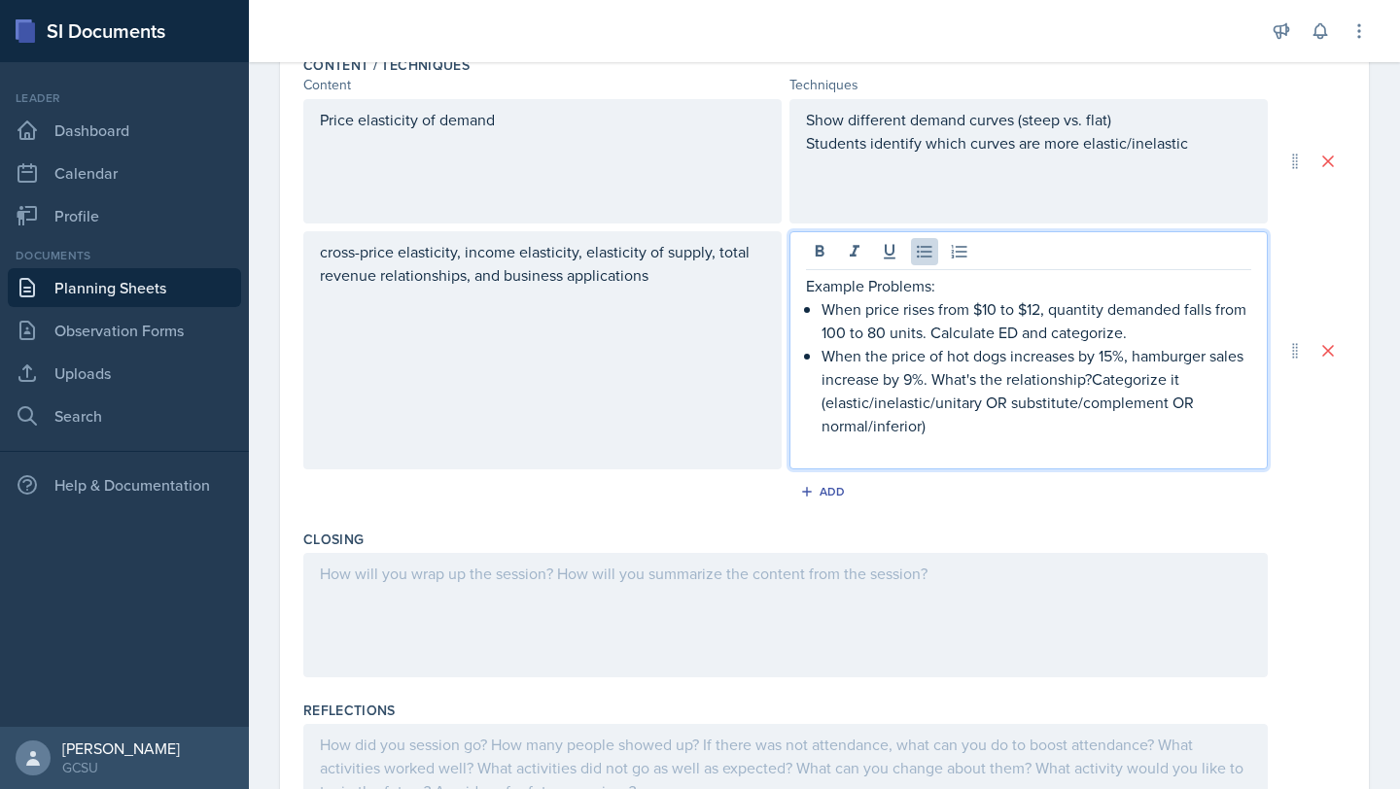
click at [933, 386] on p "When the price of hot dogs increases by 15%, hamburger sales increase by 9%. Wh…" at bounding box center [1036, 390] width 430 height 93
click at [988, 403] on p "What's the relationship?Categorize it (elastic/inelastic/unitary OR substitute/…" at bounding box center [1036, 414] width 430 height 47
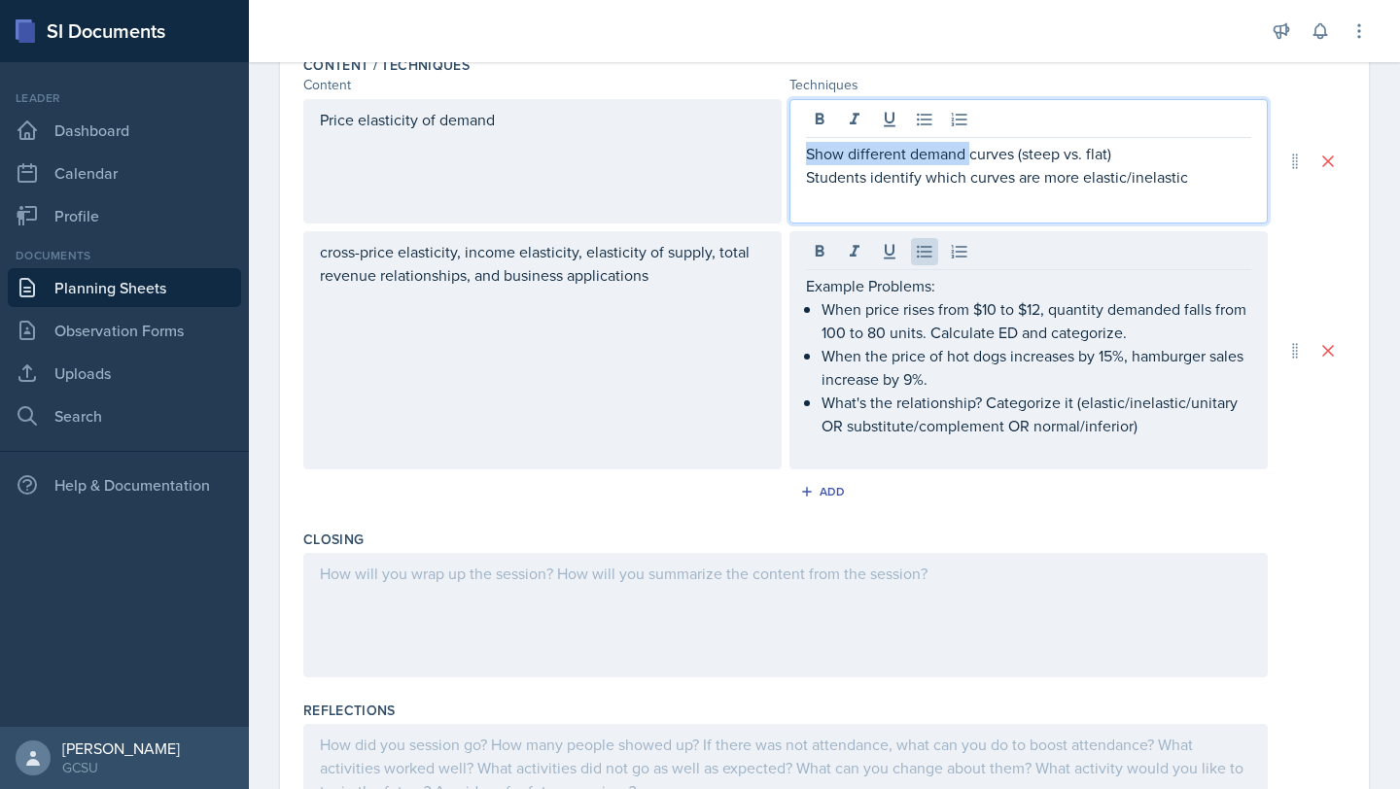
drag, startPoint x: 964, startPoint y: 120, endPoint x: 970, endPoint y: 153, distance: 33.6
click at [971, 155] on p "Show different demand curves (steep vs. flat)" at bounding box center [1028, 153] width 445 height 23
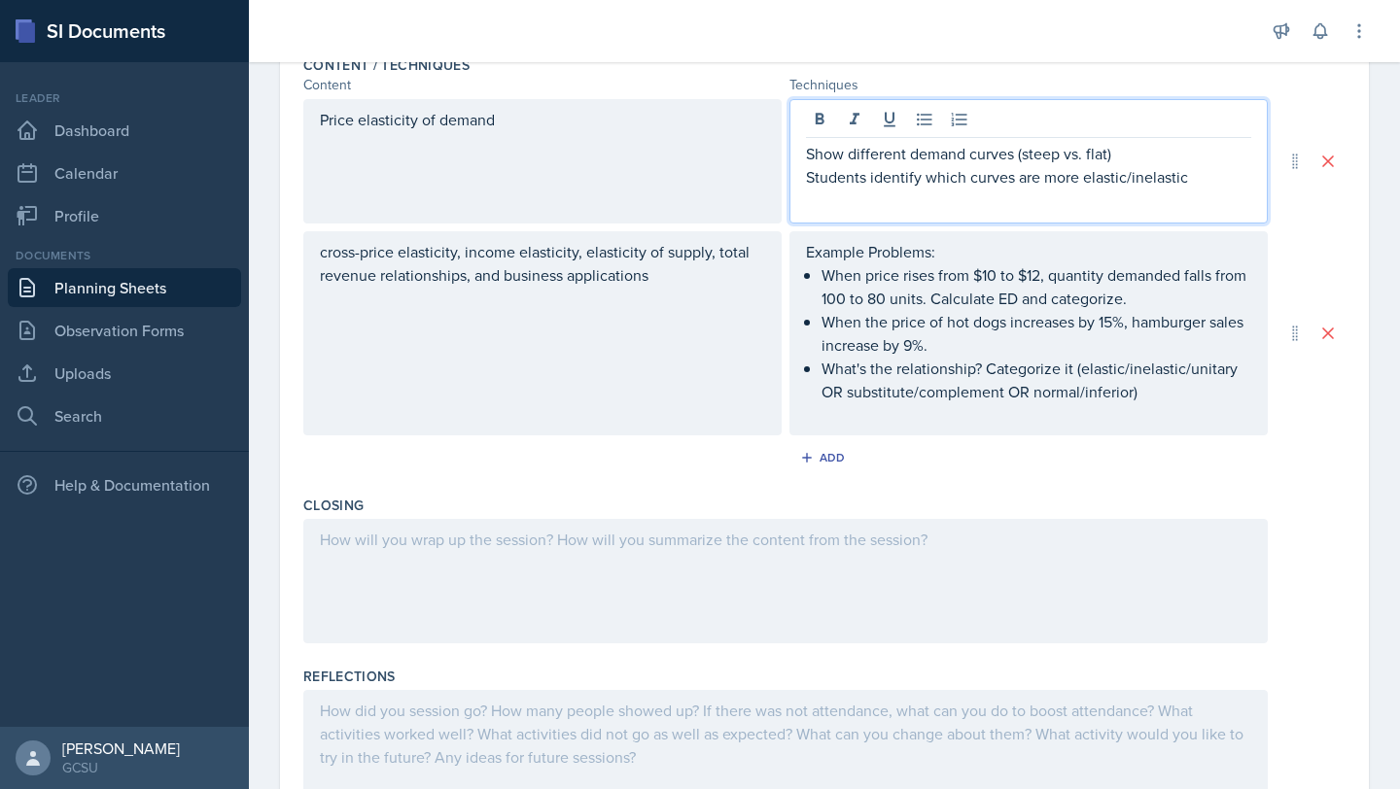
click at [966, 153] on p "Show different demand curves (steep vs. flat)" at bounding box center [1028, 153] width 445 height 23
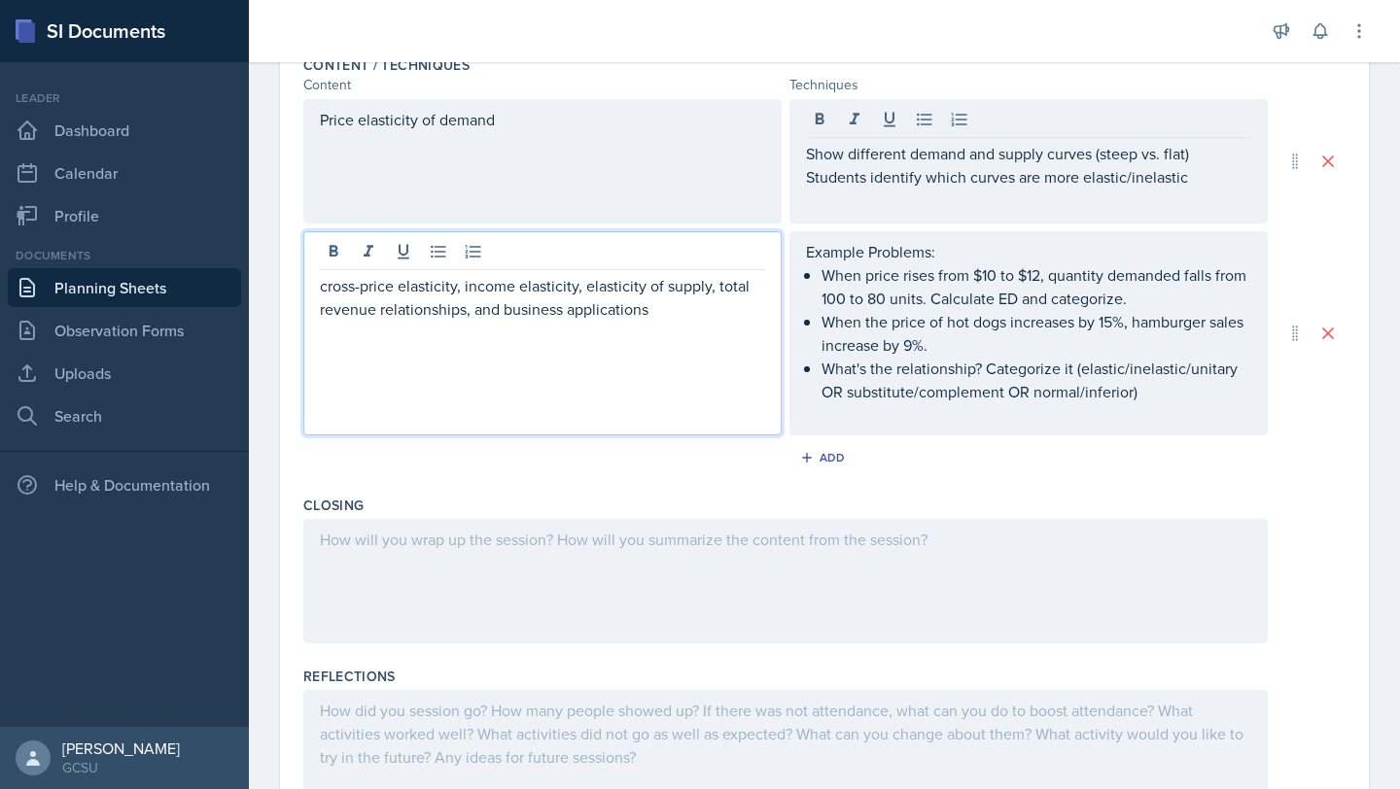
drag, startPoint x: 712, startPoint y: 255, endPoint x: 630, endPoint y: 255, distance: 81.7
click at [630, 255] on div "cross-price elasticity, income elasticity, elasticity of supply, total revenue …" at bounding box center [542, 333] width 478 height 204
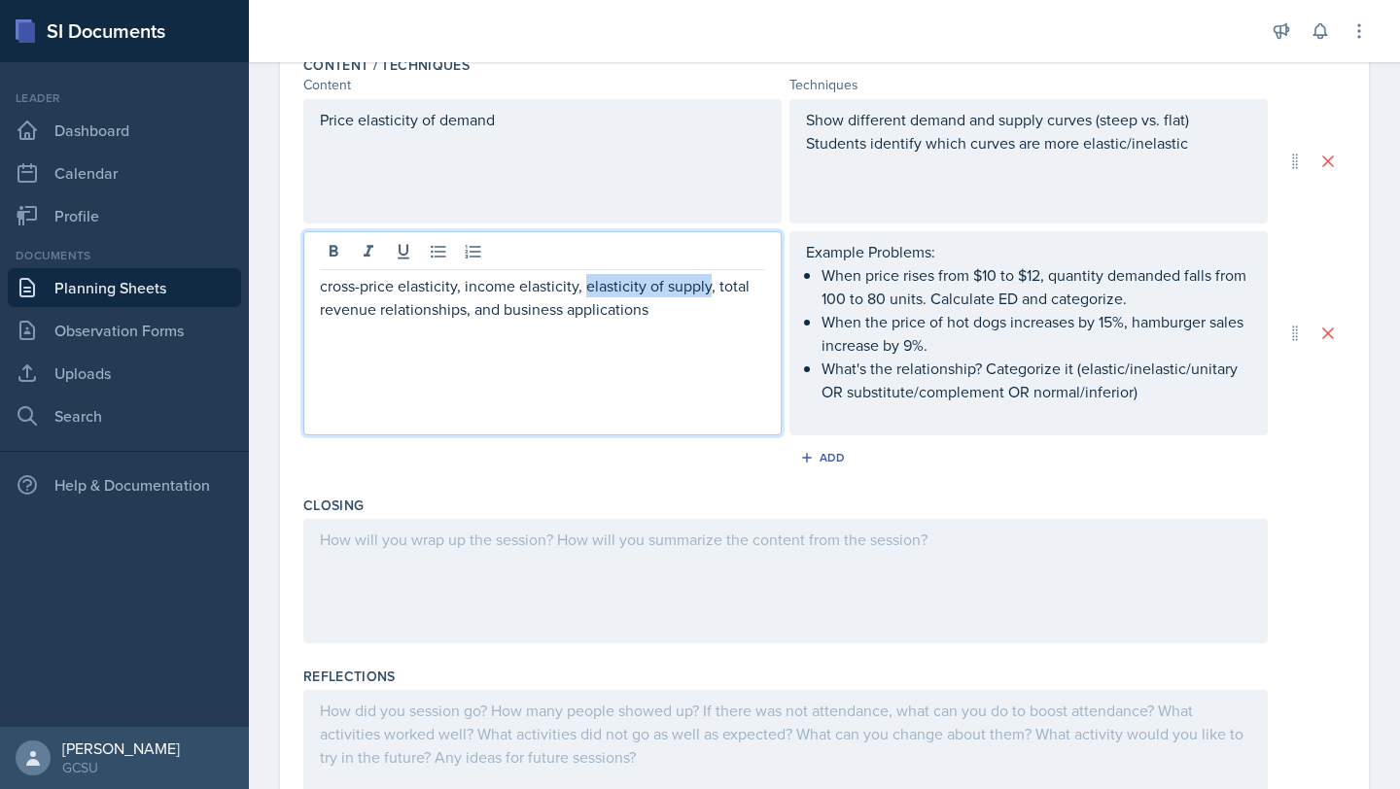
drag, startPoint x: 584, startPoint y: 288, endPoint x: 708, endPoint y: 289, distance: 123.5
click at [708, 289] on p "cross-price elasticity, income elasticity, elasticity of supply, total revenue …" at bounding box center [542, 297] width 445 height 47
click at [506, 129] on div "Price elasticity of demand" at bounding box center [542, 161] width 478 height 124
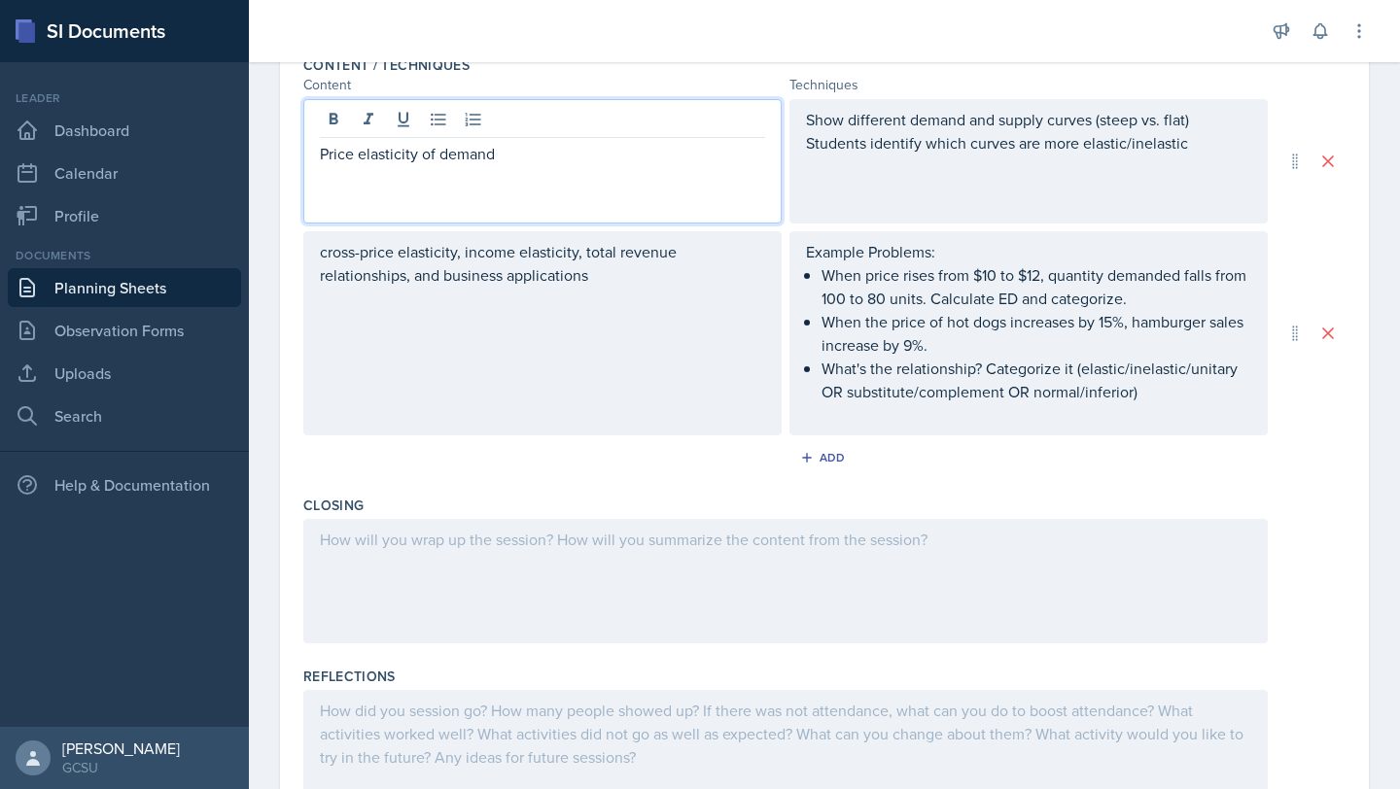
click at [506, 148] on p "Price elasticity of demand" at bounding box center [542, 153] width 445 height 23
click at [530, 154] on p "Price elasticity of demand and elasticity of supply" at bounding box center [542, 153] width 445 height 23
click at [358, 157] on p "Price elasticity of demand and elasticity of supply" at bounding box center [542, 153] width 445 height 23
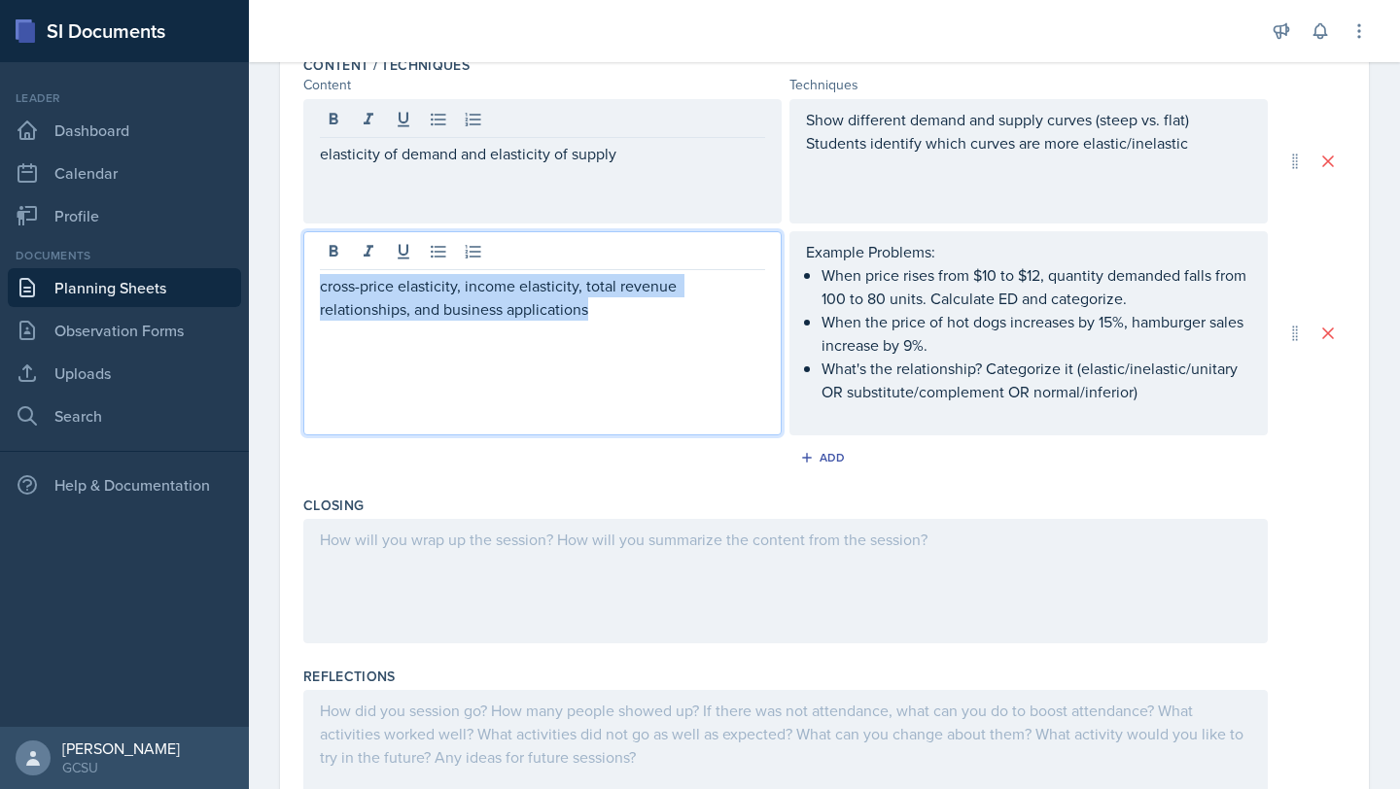
drag, startPoint x: 583, startPoint y: 252, endPoint x: 600, endPoint y: 312, distance: 62.5
click at [600, 315] on p "cross-price elasticity, income elasticity, total revenue relationships, and bus…" at bounding box center [542, 297] width 445 height 47
click at [600, 312] on p "cross-price elasticity, income elasticity, total revenue relationships, and bus…" at bounding box center [542, 297] width 445 height 47
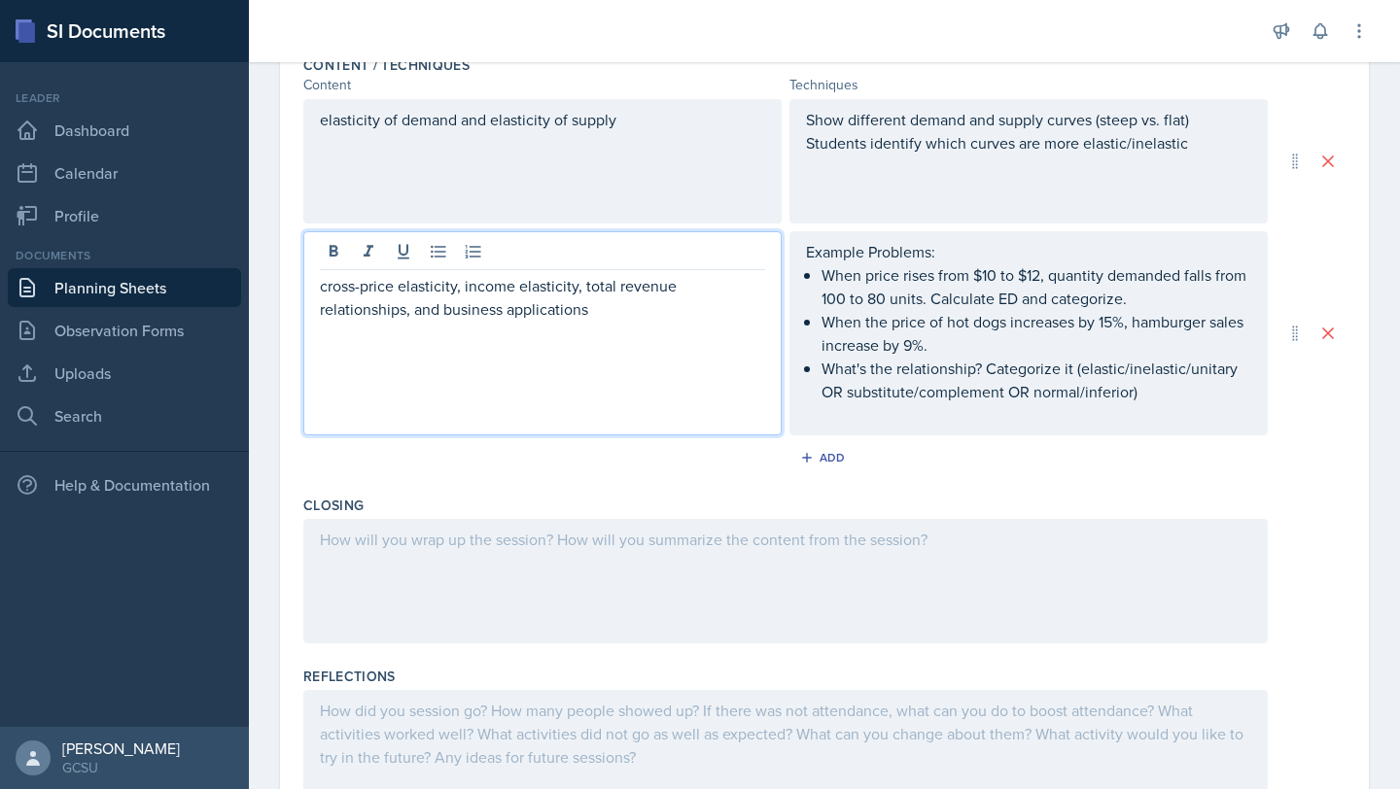
drag, startPoint x: 586, startPoint y: 290, endPoint x: 585, endPoint y: 320, distance: 30.2
click at [585, 320] on p "cross-price elasticity, income elasticity, total revenue relationships, and bus…" at bounding box center [542, 297] width 445 height 47
click at [588, 316] on p "cross-price elasticity, income elasticity, total revenue relationships, and bus…" at bounding box center [542, 297] width 445 height 47
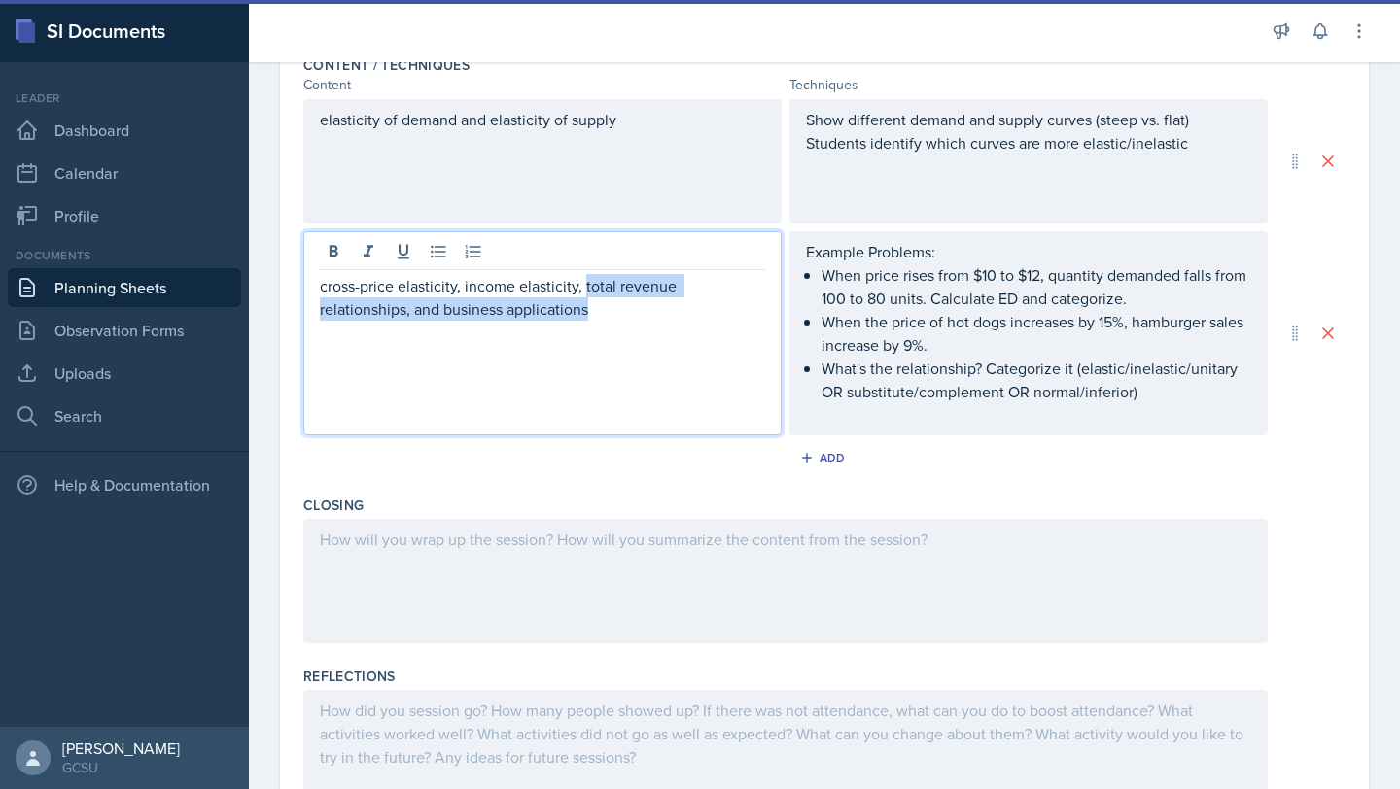
drag, startPoint x: 584, startPoint y: 285, endPoint x: 596, endPoint y: 320, distance: 36.9
click at [596, 320] on p "cross-price elasticity, income elasticity, total revenue relationships, and bus…" at bounding box center [542, 297] width 445 height 47
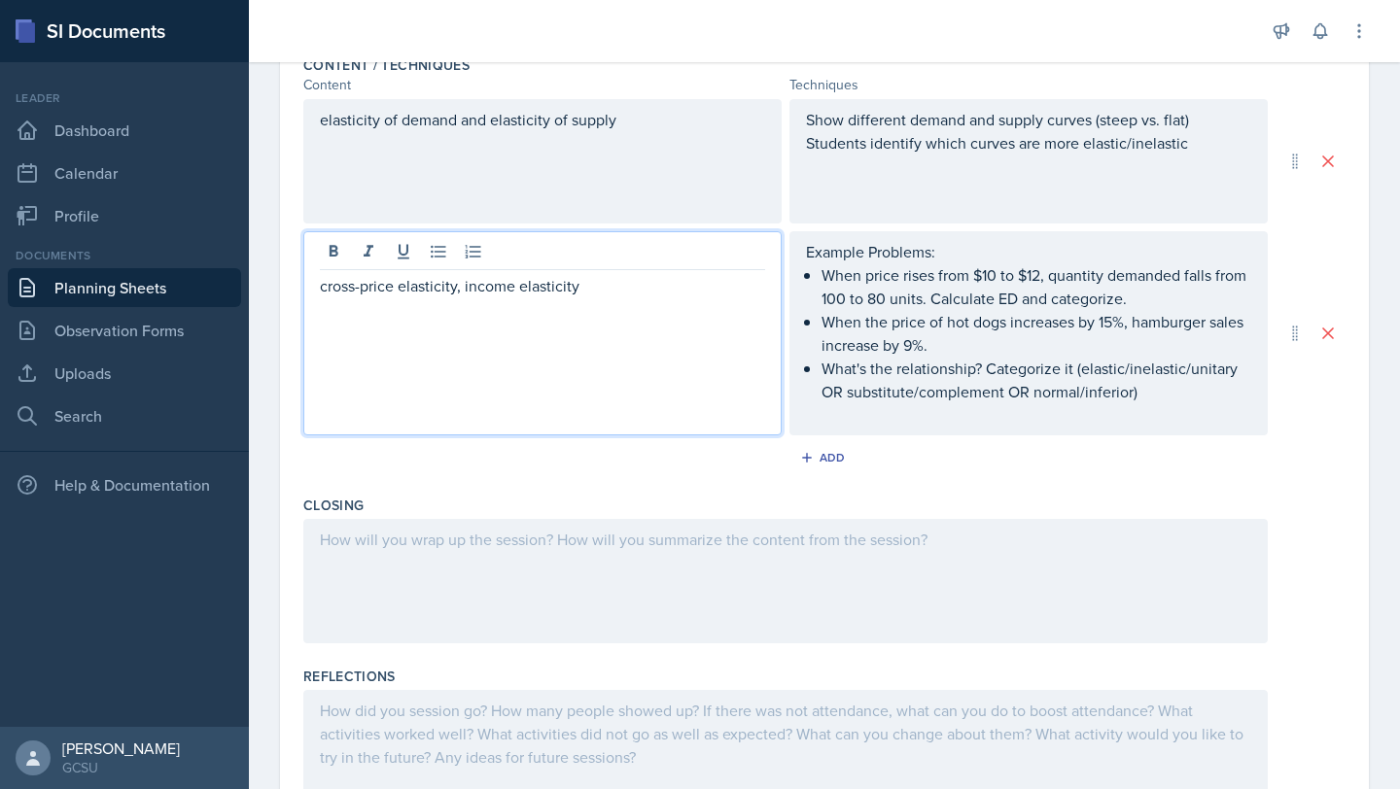
click at [465, 296] on p "cross-price elasticity, income elasticity" at bounding box center [542, 285] width 445 height 23
click at [849, 467] on button "Add" at bounding box center [824, 457] width 63 height 29
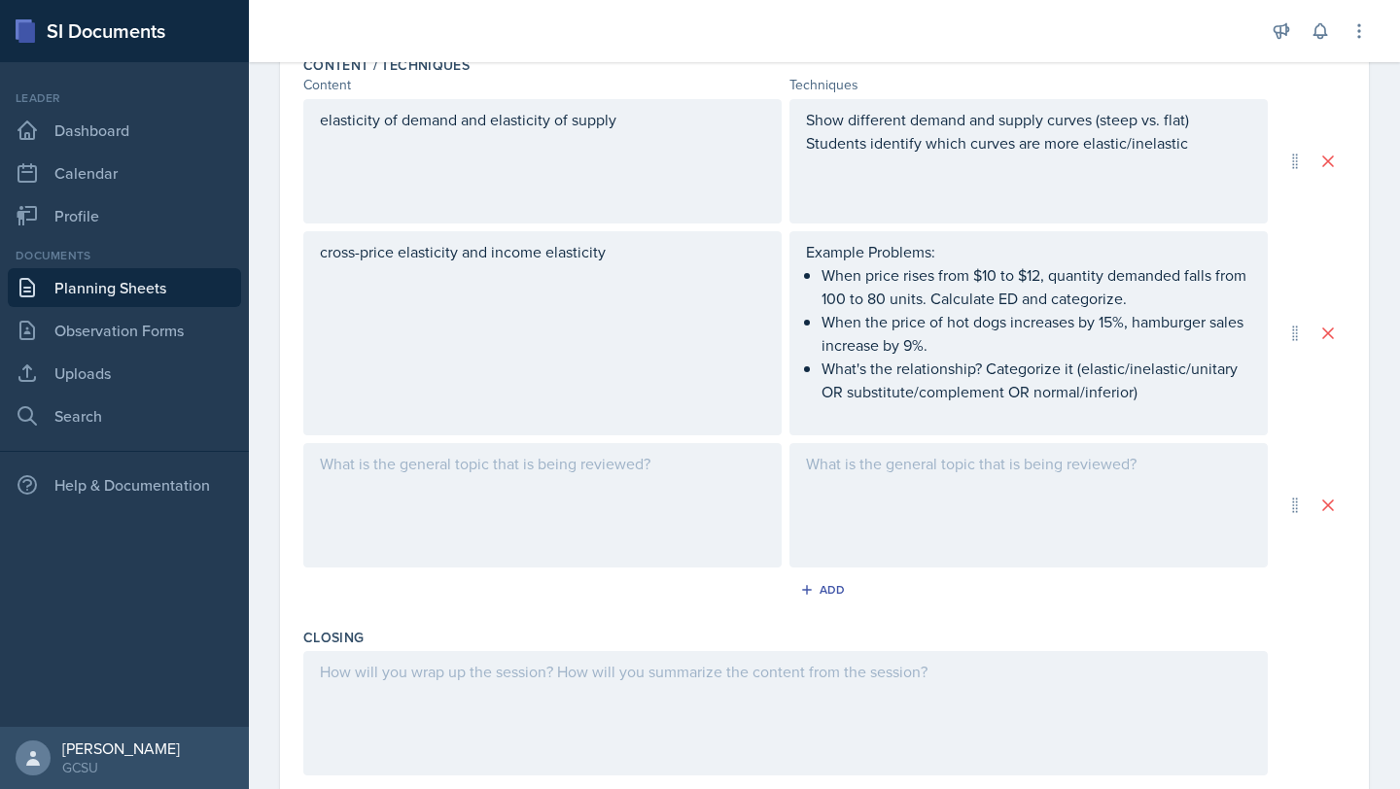
click at [525, 504] on div at bounding box center [542, 505] width 478 height 124
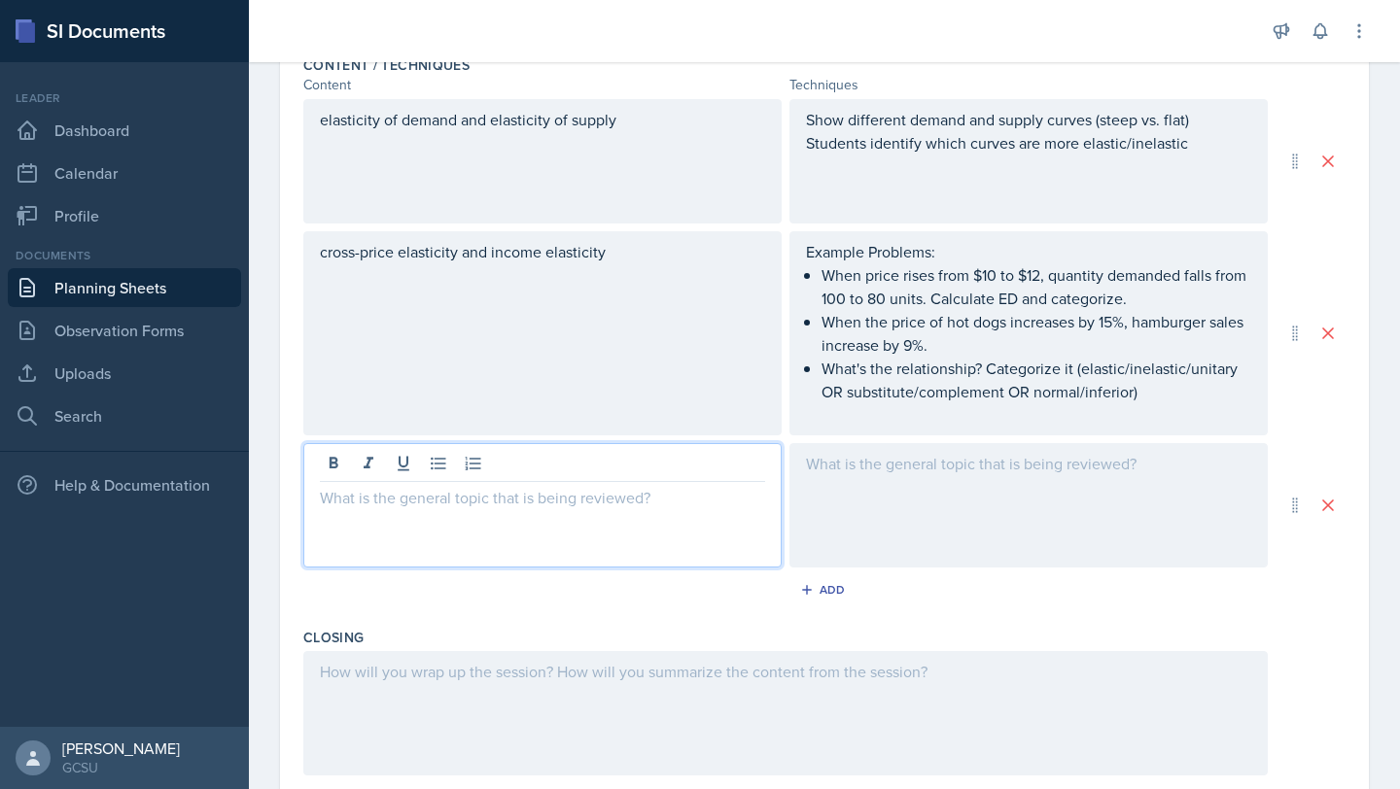
scroll to position [719, 0]
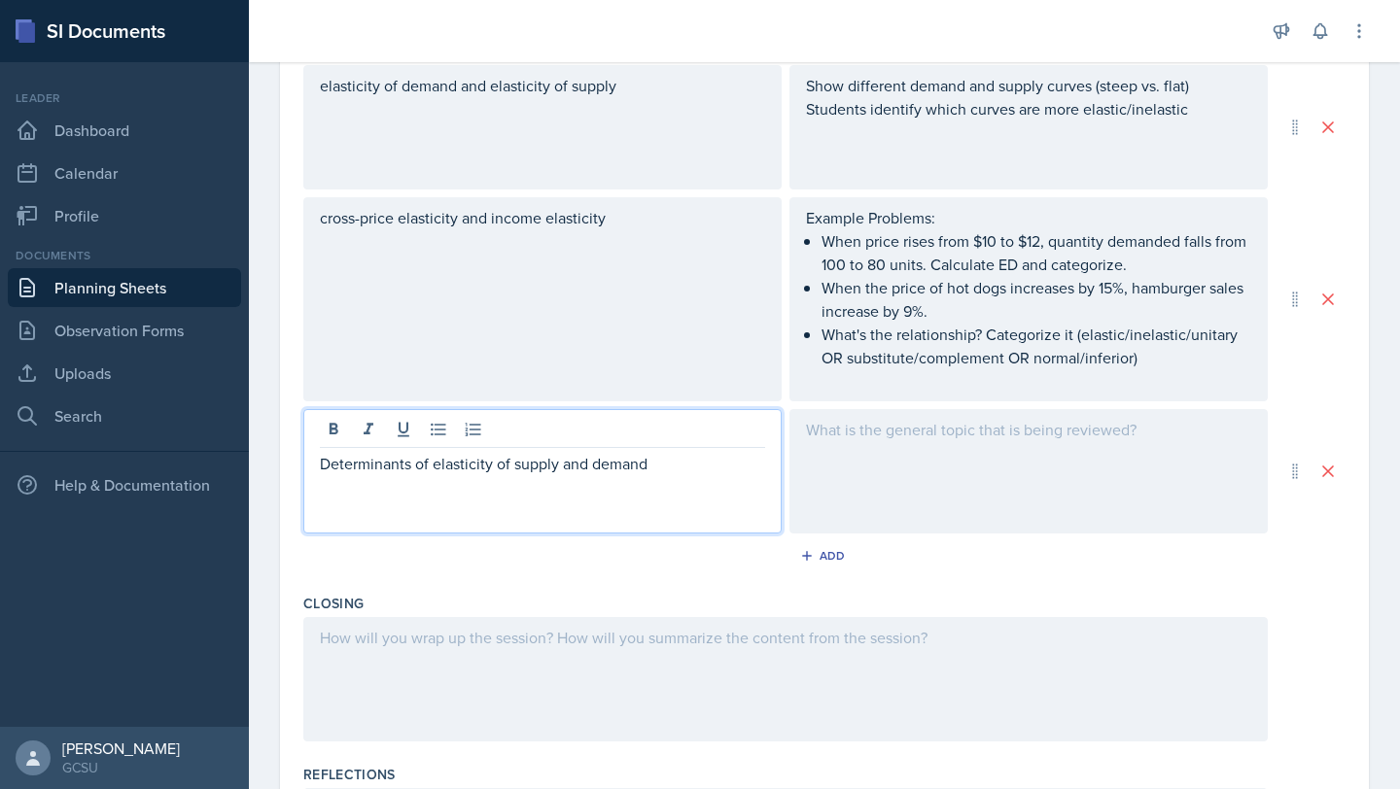
click at [961, 444] on div at bounding box center [1028, 471] width 478 height 124
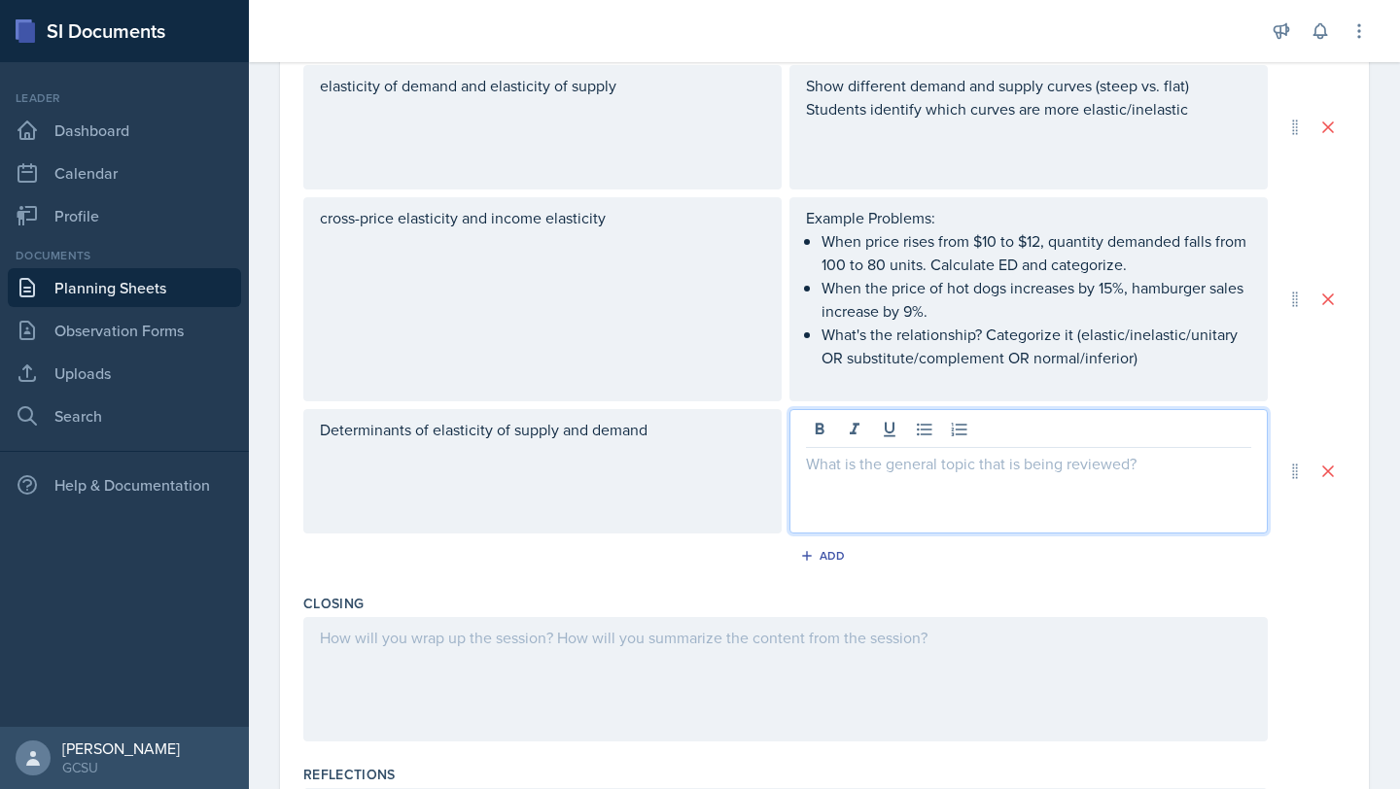
scroll to position [753, 0]
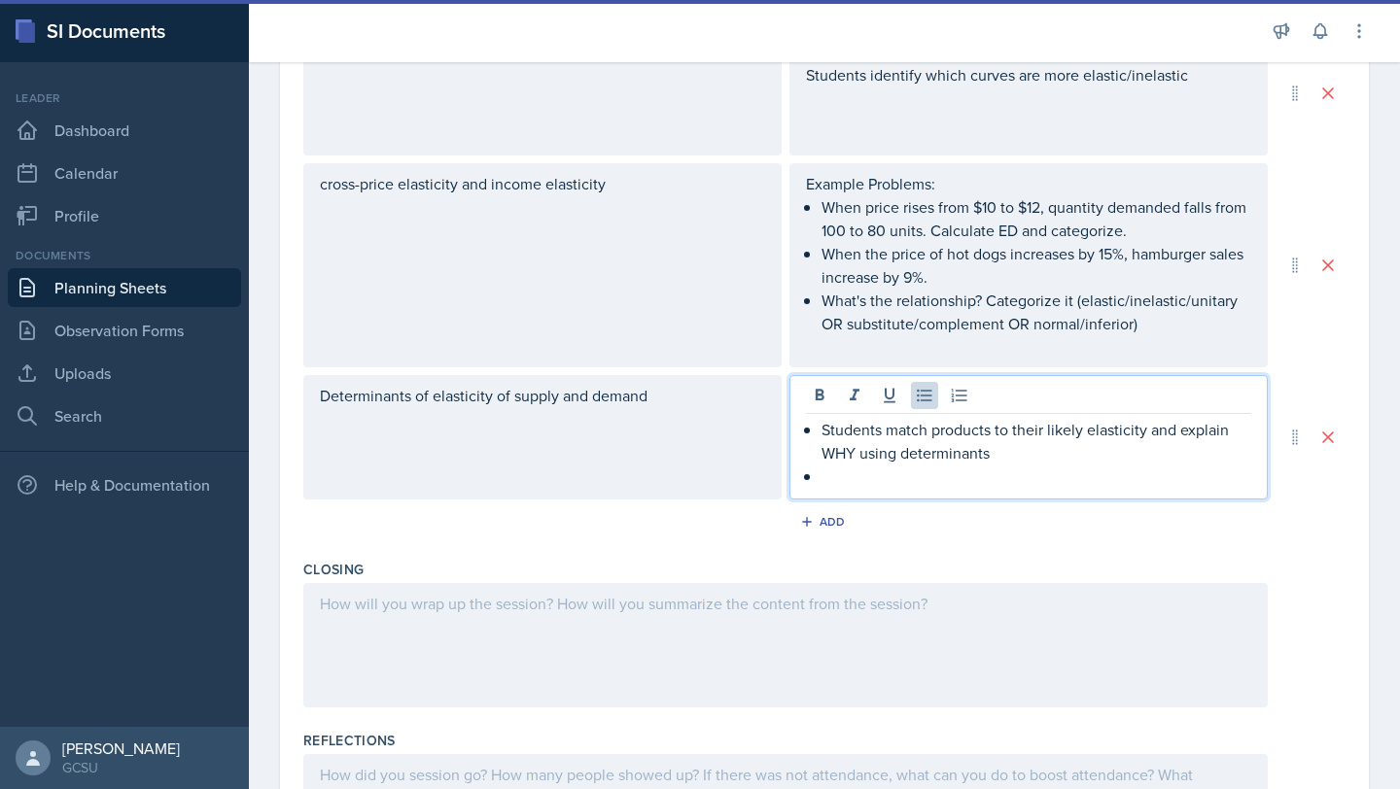
click at [856, 481] on p at bounding box center [1036, 476] width 430 height 23
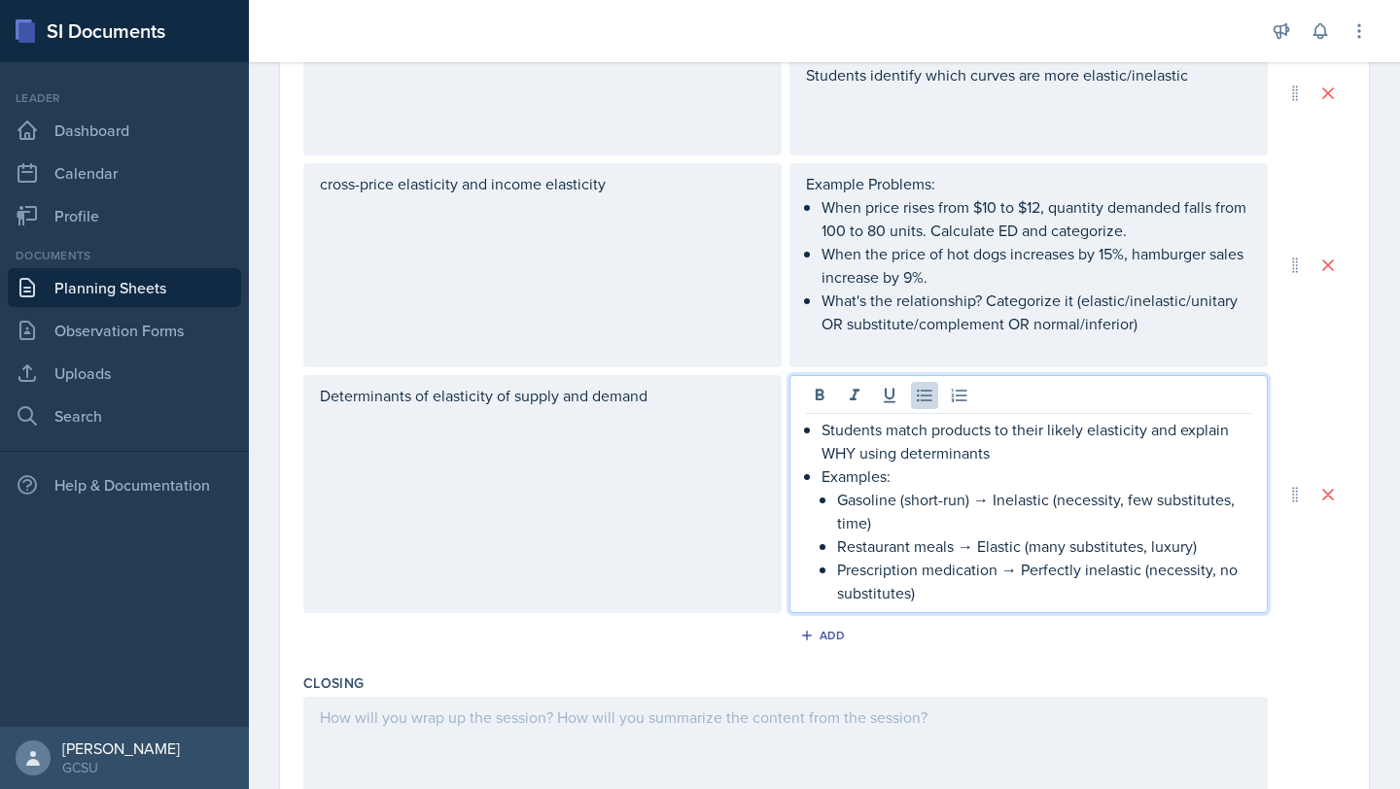
click at [837, 502] on li "Gasoline (short-run) → Inelastic (necessity, few substitutes, time)" at bounding box center [1044, 511] width 414 height 47
click at [819, 462] on div "Students match products to their likely elasticity and explain WHY using determ…" at bounding box center [1028, 511] width 445 height 187
click at [821, 479] on div "Students match products to their likely elasticity and explain WHY using determ…" at bounding box center [1028, 511] width 445 height 187
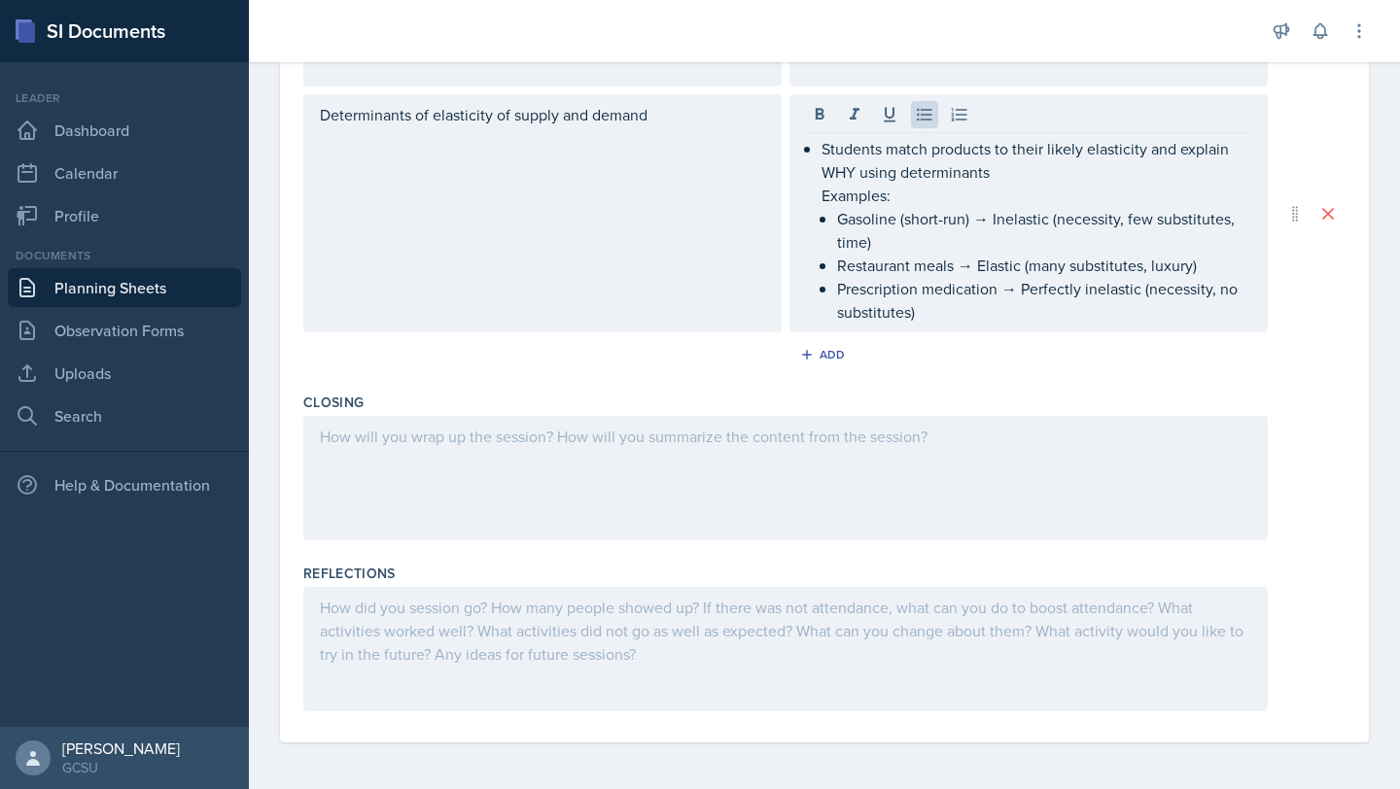
click at [597, 450] on div at bounding box center [785, 478] width 964 height 124
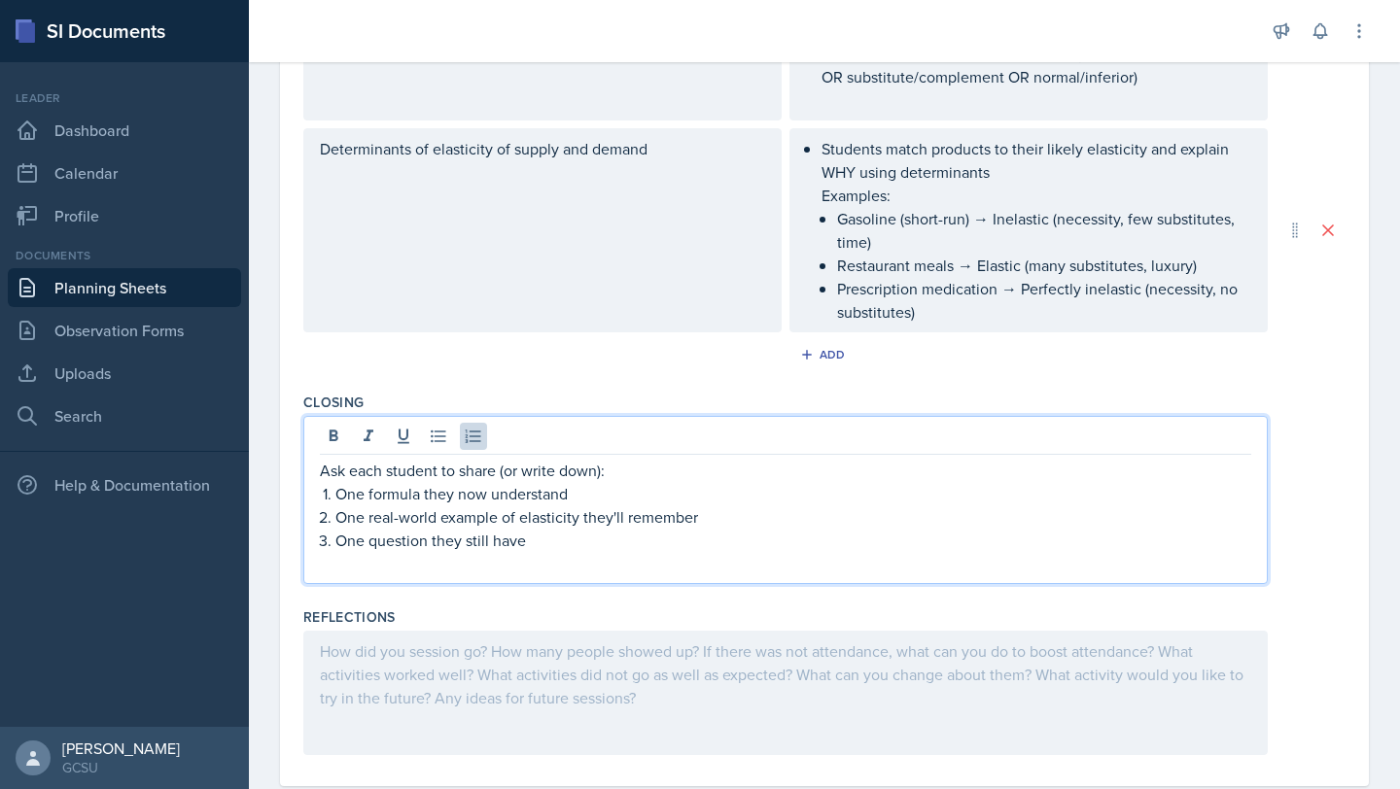
scroll to position [1034, 0]
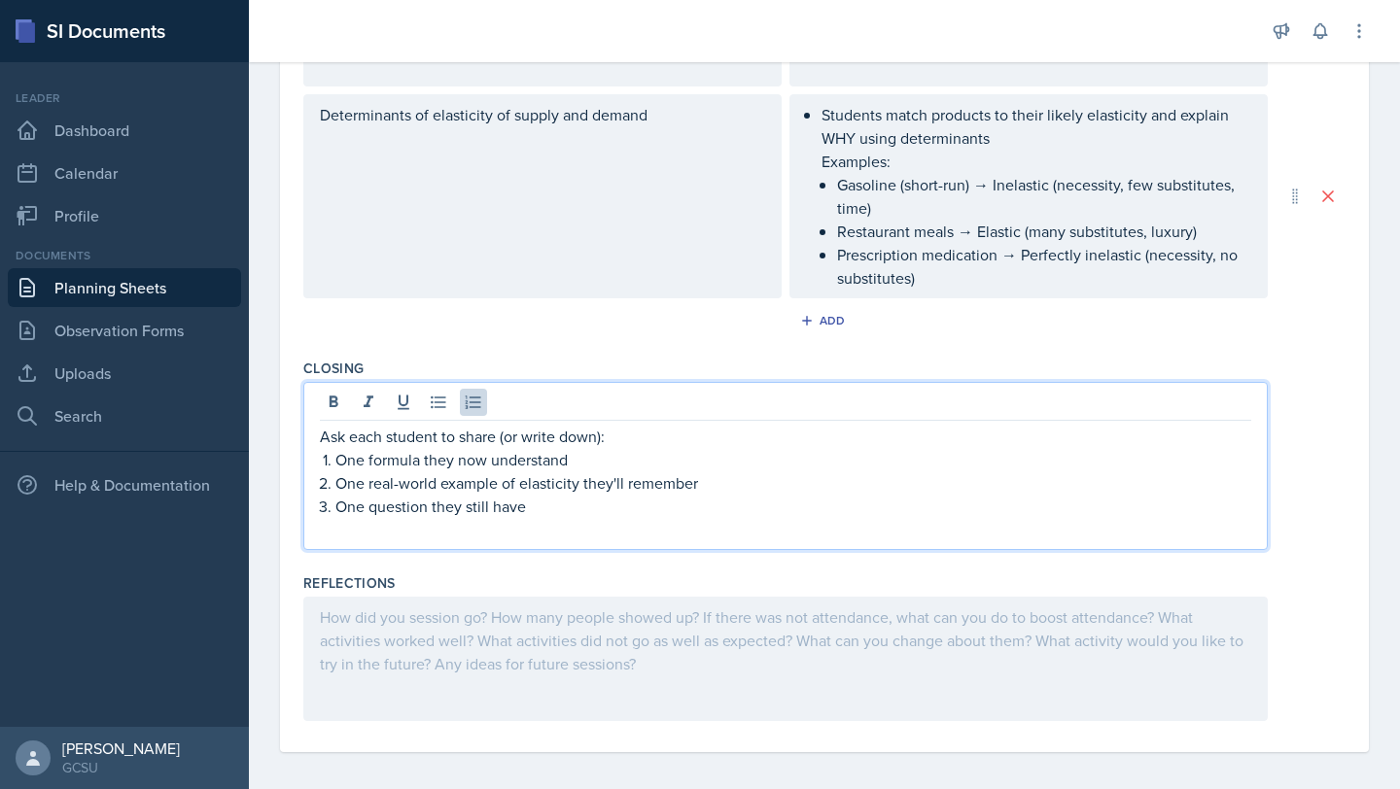
click at [335, 458] on li "One formula they now understand" at bounding box center [793, 459] width 916 height 23
click at [310, 463] on div "Ask each student to share (or write down): One formula they now understand One …" at bounding box center [785, 466] width 964 height 168
click at [530, 510] on p "One question they still have" at bounding box center [793, 506] width 916 height 23
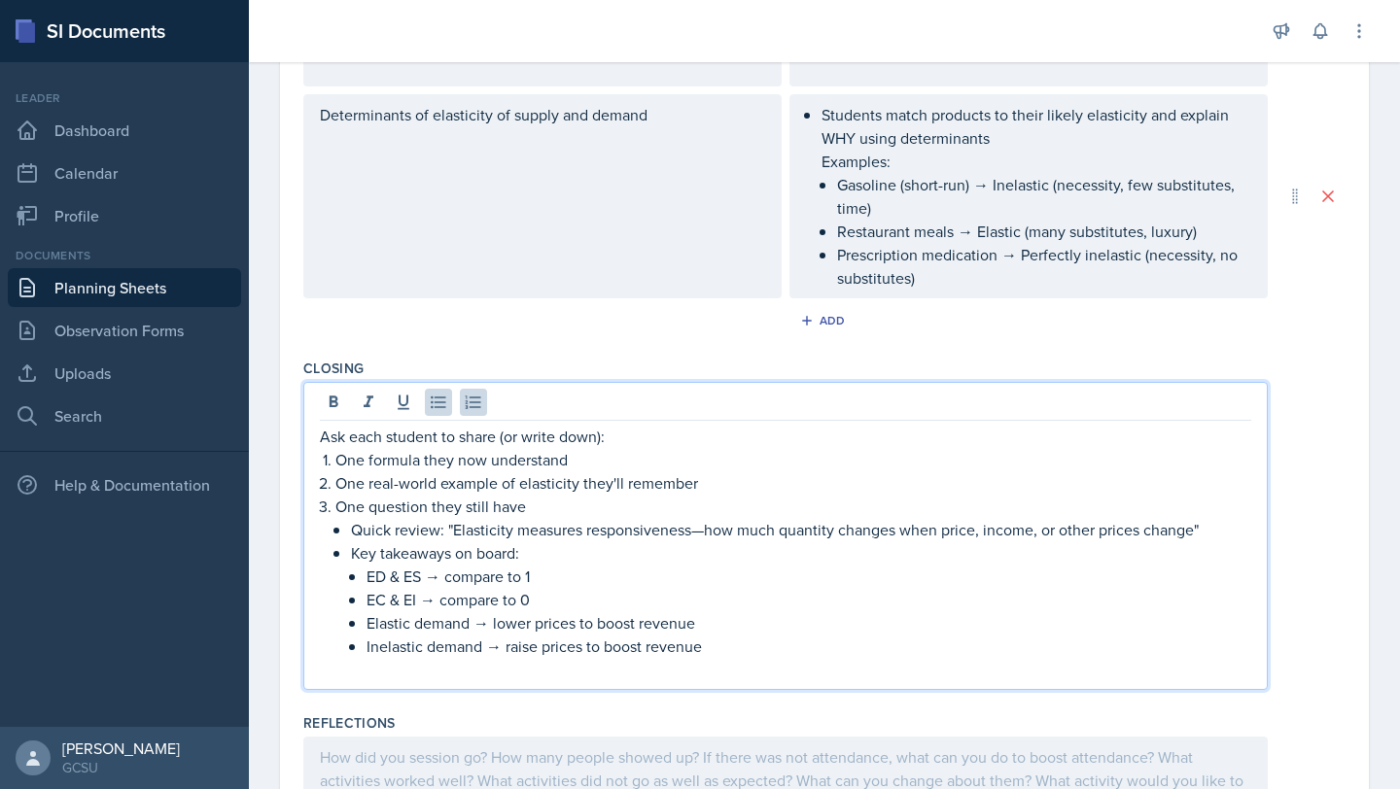
click at [326, 532] on div "Ask each student to share (or write down): One formula they now understand One …" at bounding box center [785, 553] width 931 height 257
click at [555, 315] on div "Add" at bounding box center [824, 324] width 1042 height 37
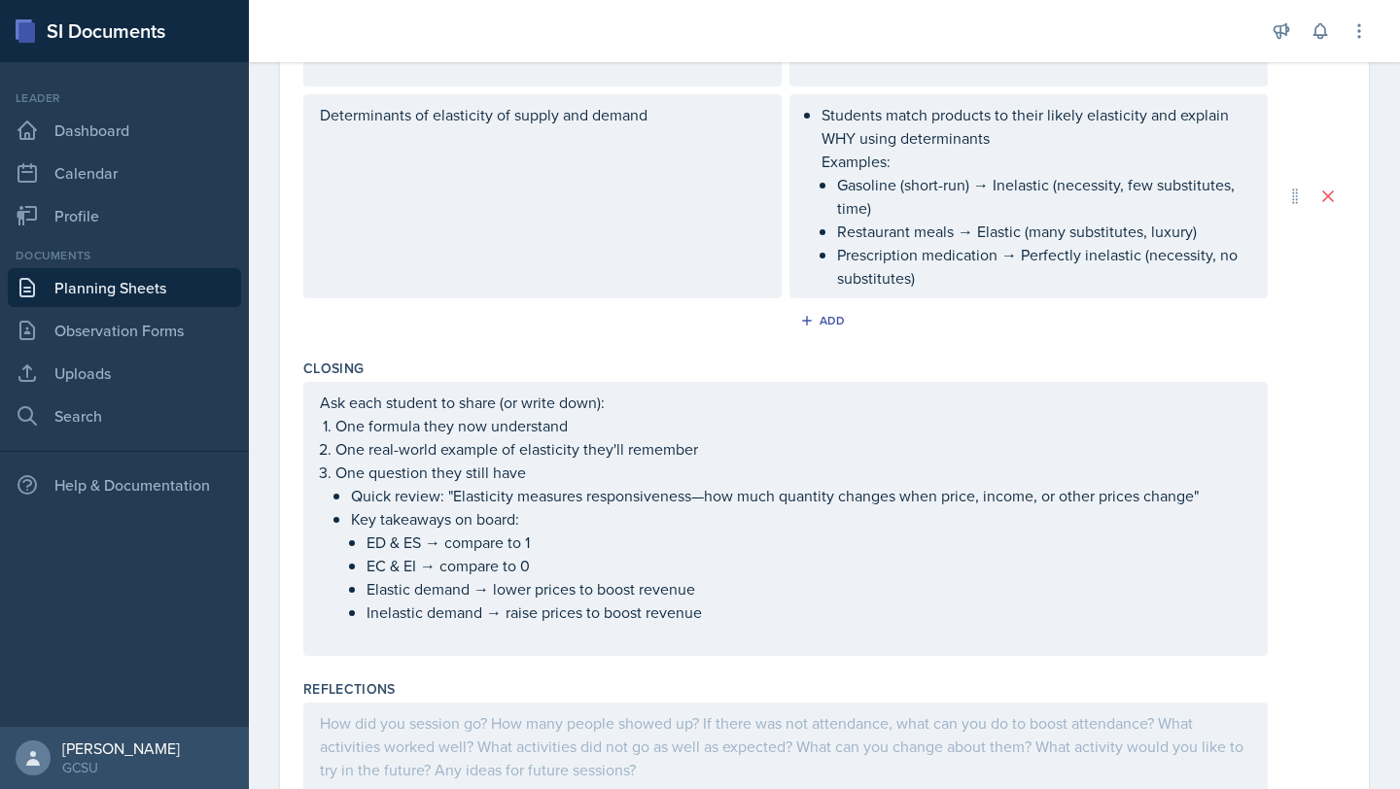
scroll to position [1150, 0]
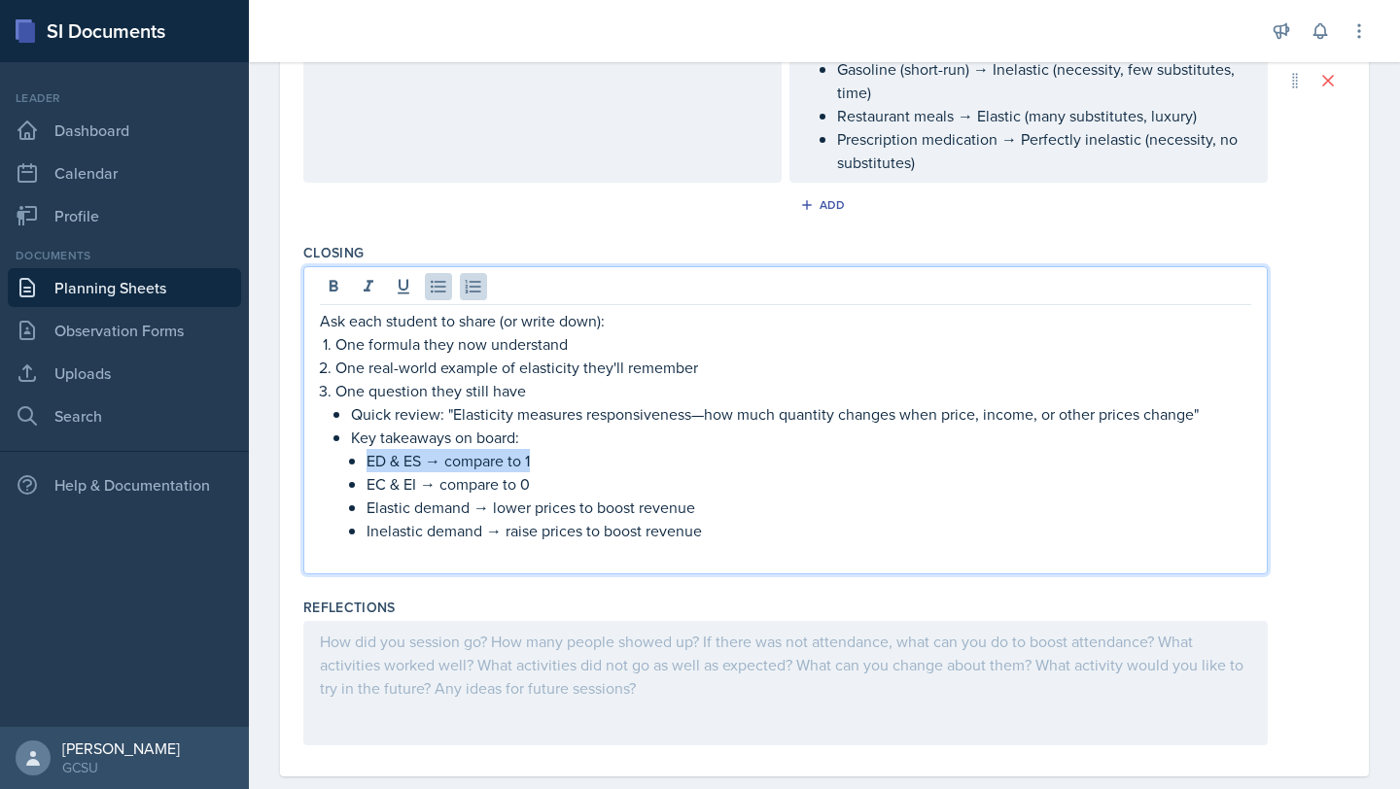
drag, startPoint x: 533, startPoint y: 449, endPoint x: 364, endPoint y: 454, distance: 169.2
click at [363, 454] on li "Key takeaways on board: ED & ES → compare to 1 EC & EI → compare to 0 Elastic d…" at bounding box center [801, 484] width 900 height 117
drag, startPoint x: 534, startPoint y: 481, endPoint x: 329, endPoint y: 480, distance: 205.1
click at [329, 480] on div "Ask each student to share (or write down): One formula they now understand One …" at bounding box center [785, 437] width 931 height 257
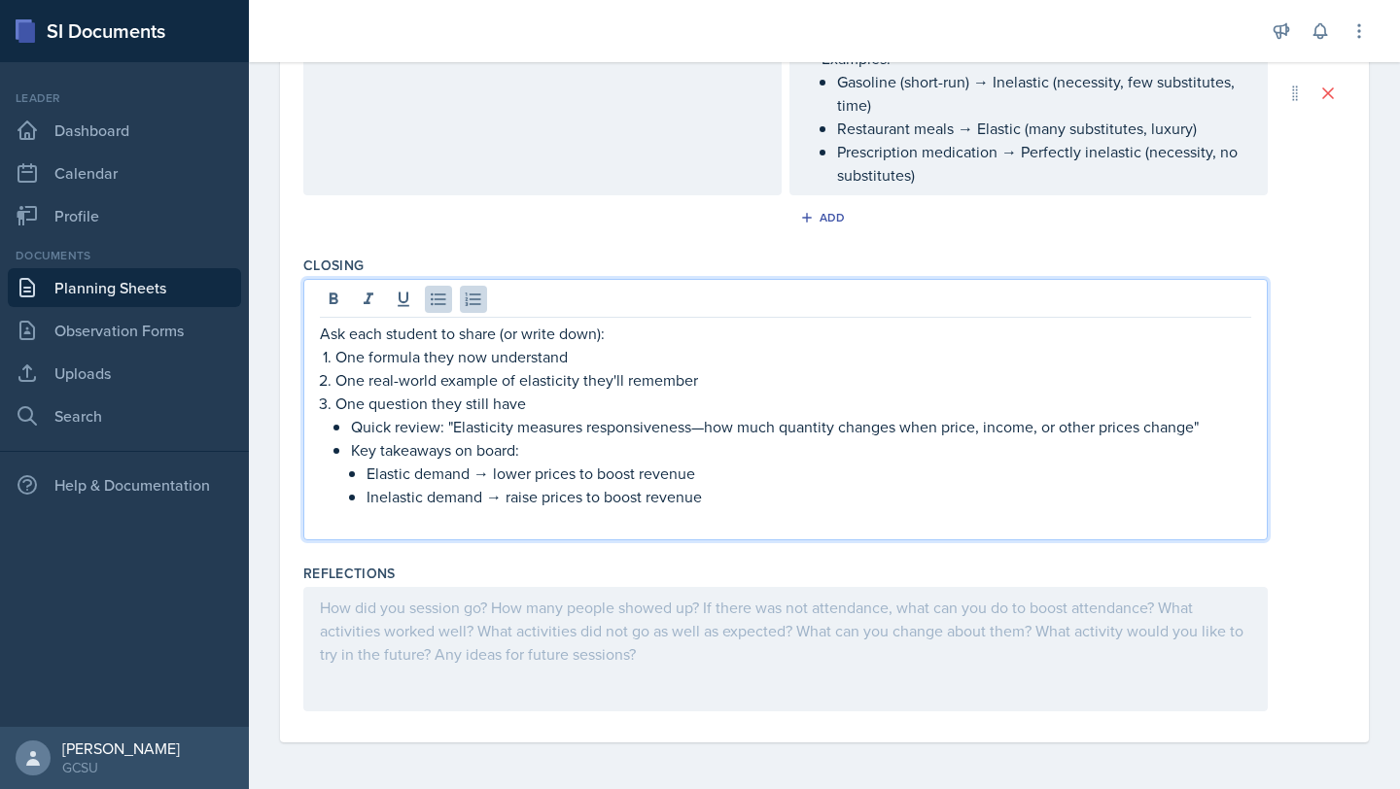
scroll to position [1137, 0]
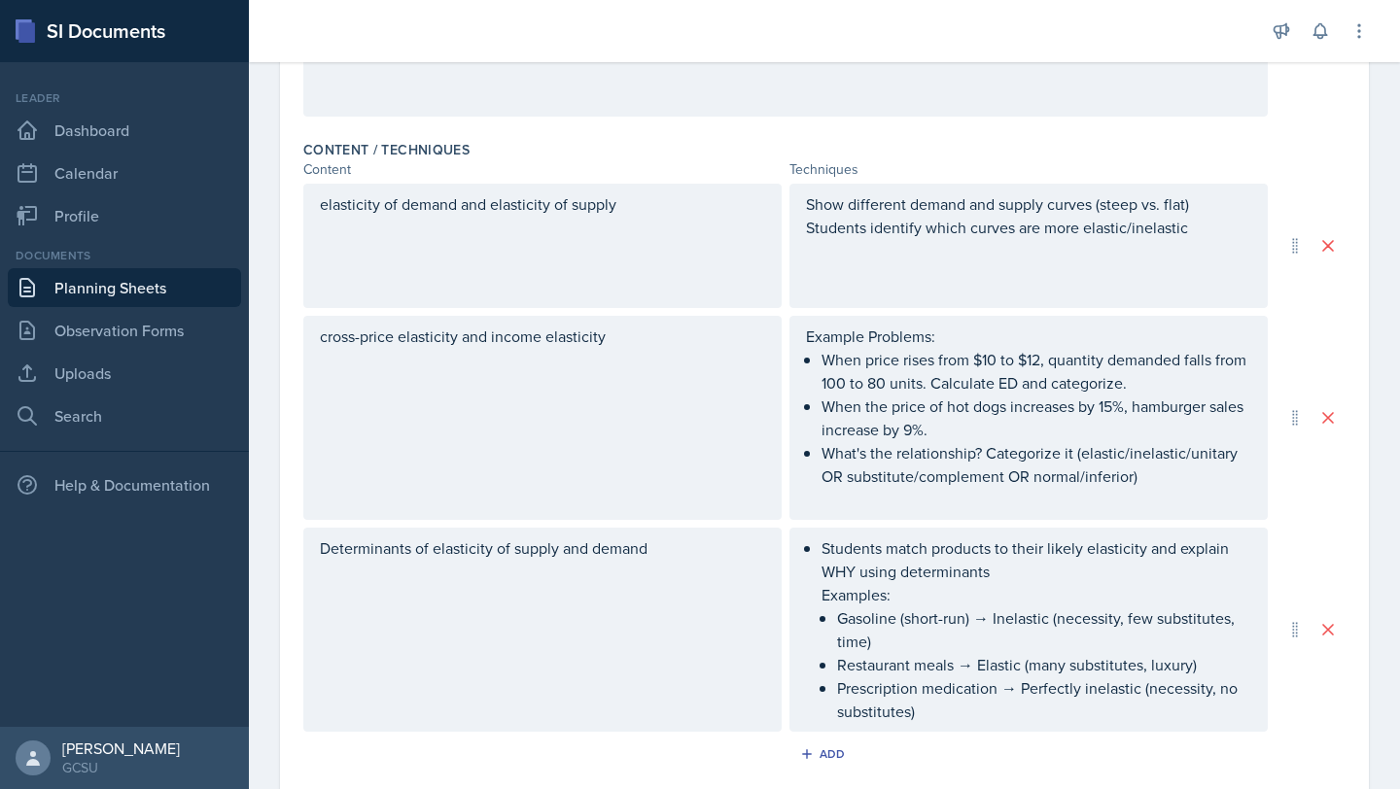
scroll to position [549, 0]
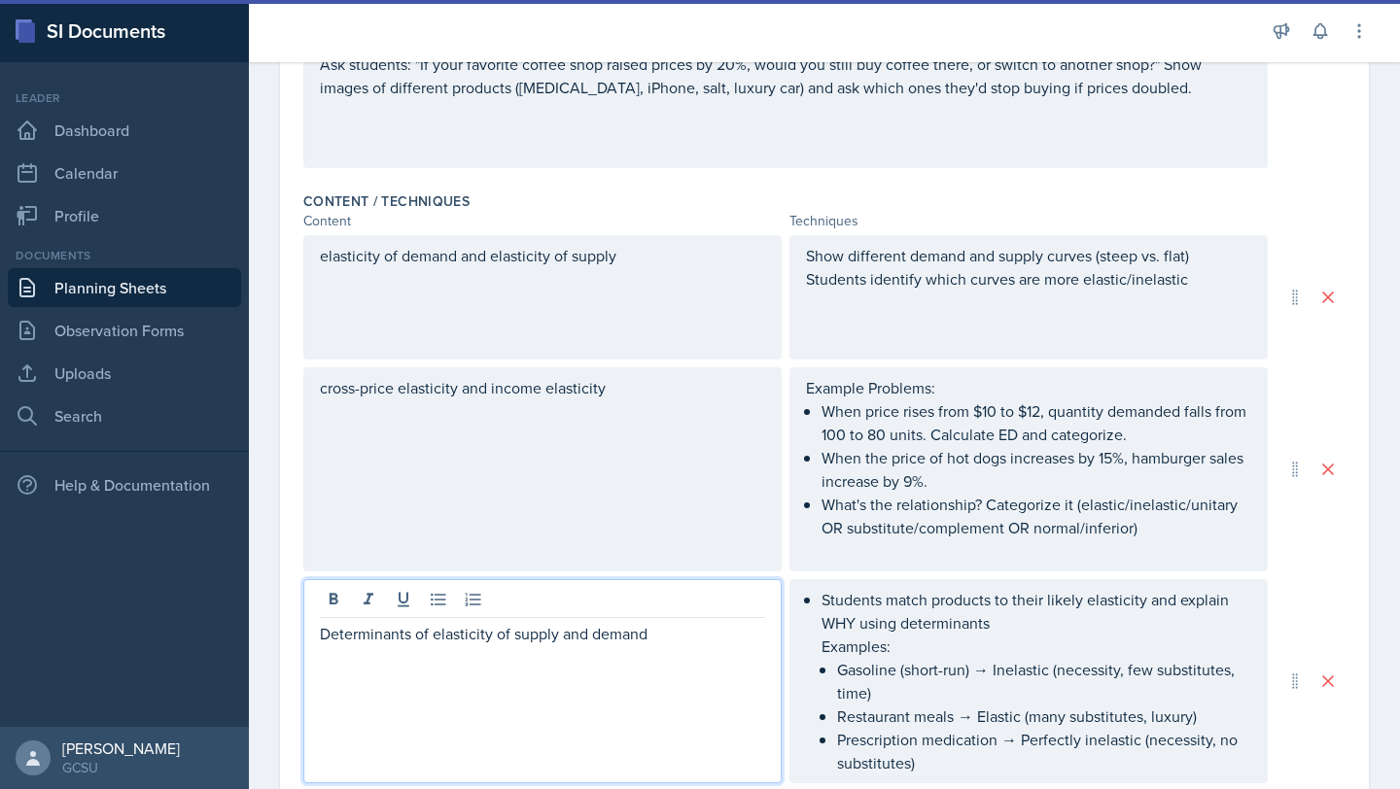
click at [331, 605] on div "Determinants of elasticity of supply and demand" at bounding box center [542, 681] width 478 height 204
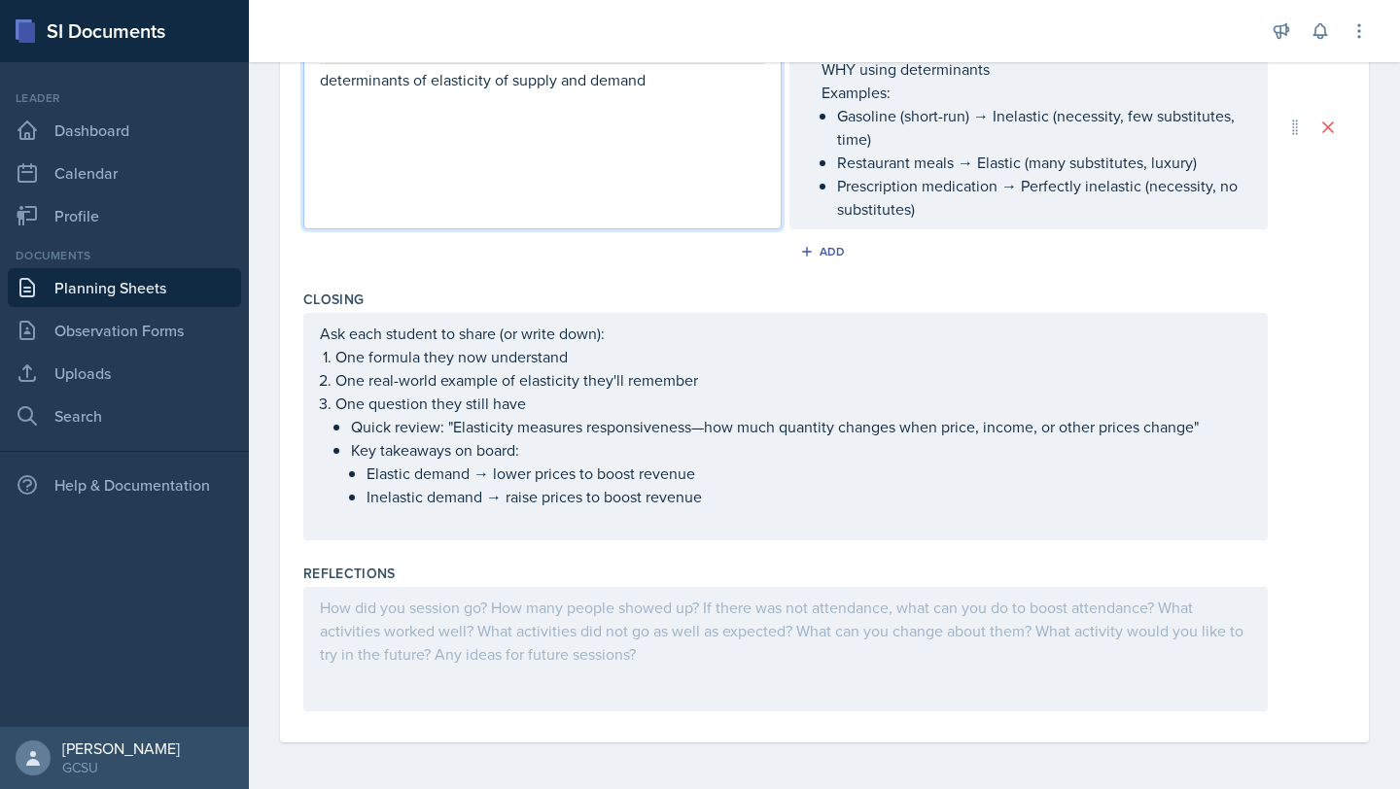
scroll to position [0, 0]
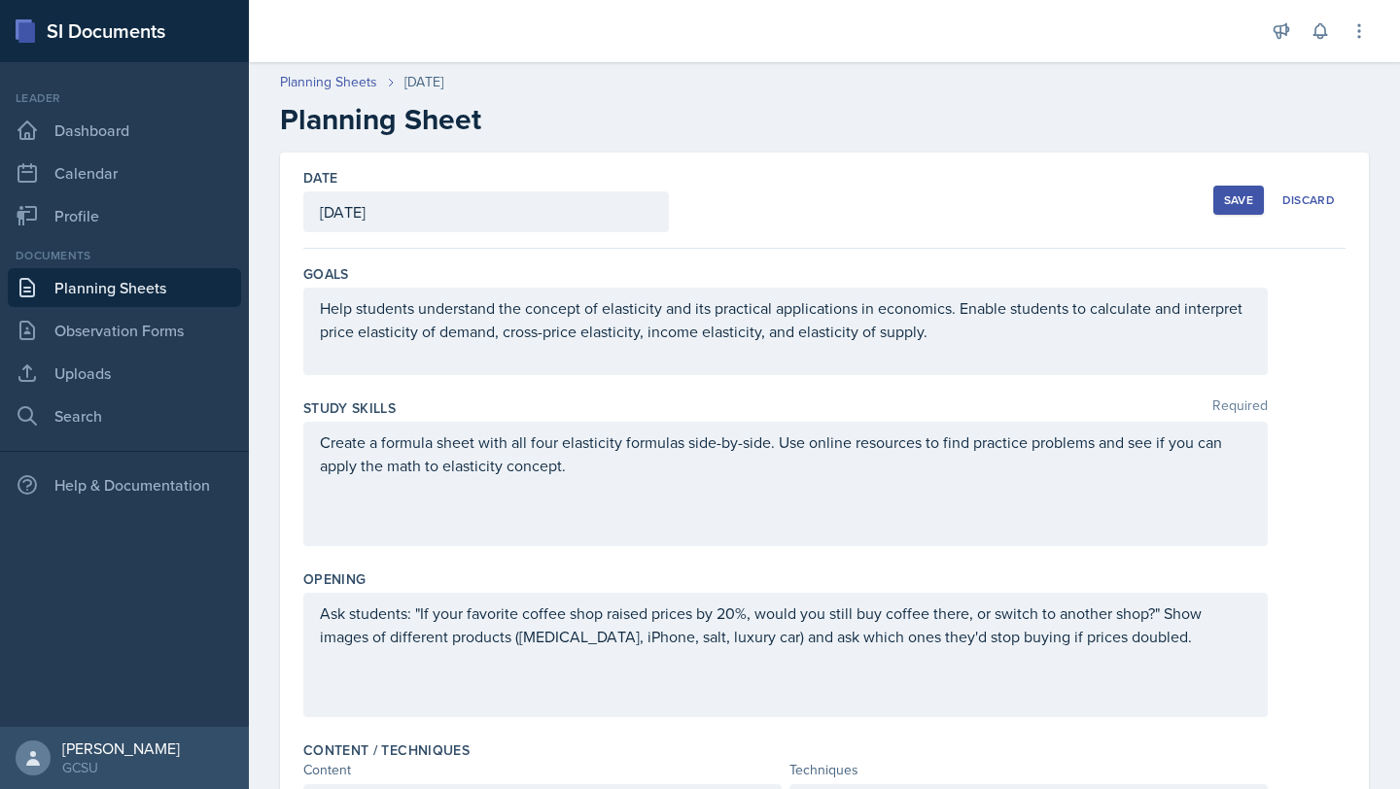
click at [1217, 205] on button "Save" at bounding box center [1238, 200] width 51 height 29
